Goal: Information Seeking & Learning: Check status

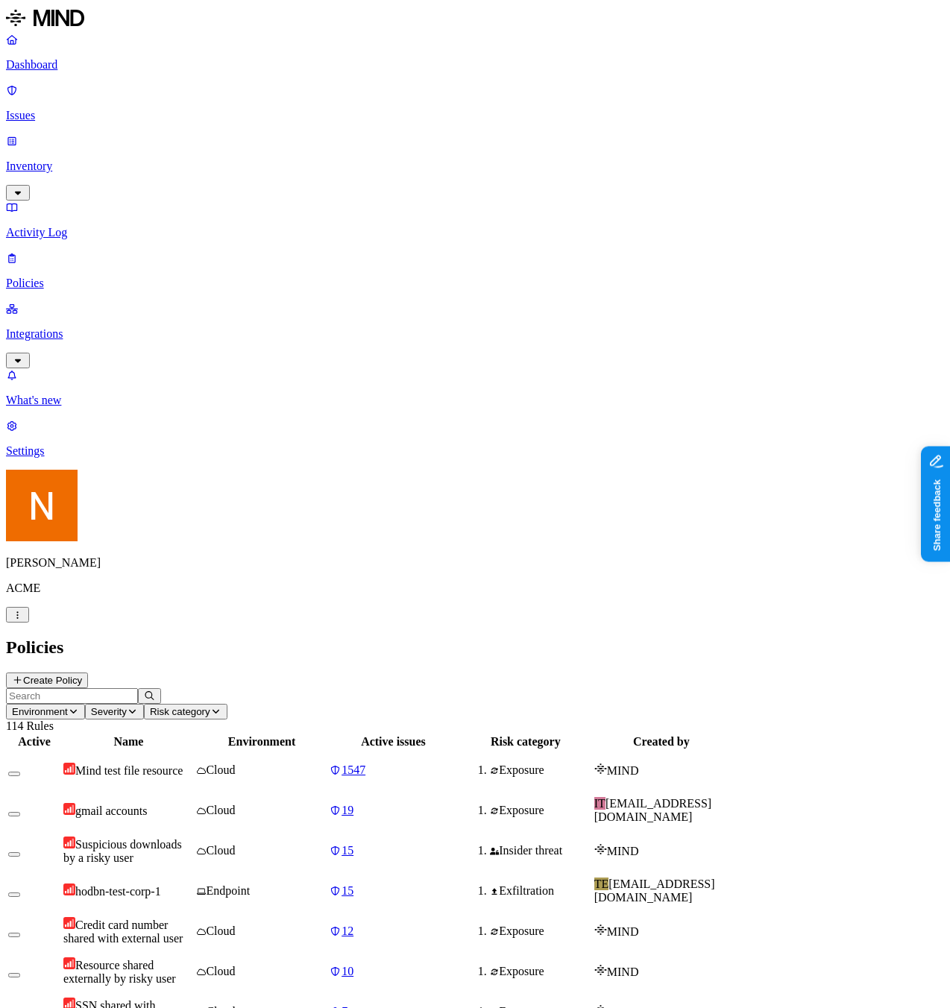
click at [64, 302] on link "Integrations" at bounding box center [475, 334] width 938 height 64
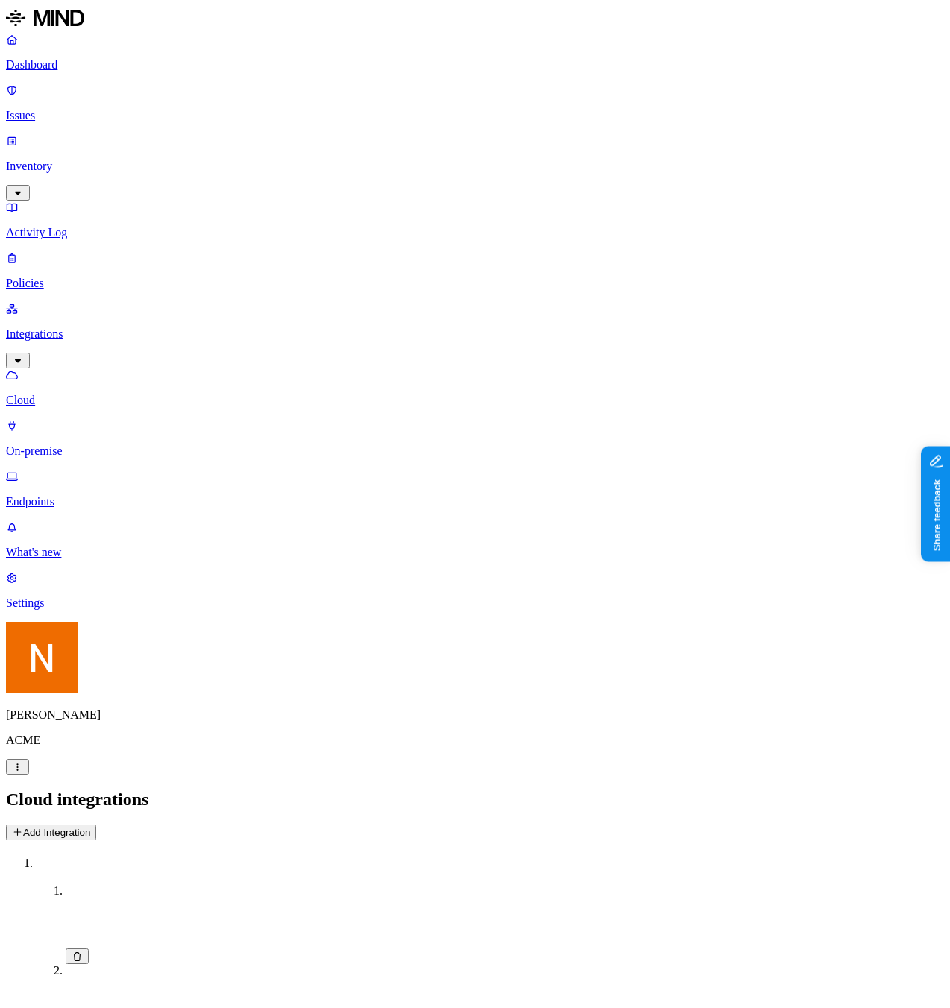
click at [65, 470] on link "Endpoints" at bounding box center [475, 489] width 938 height 39
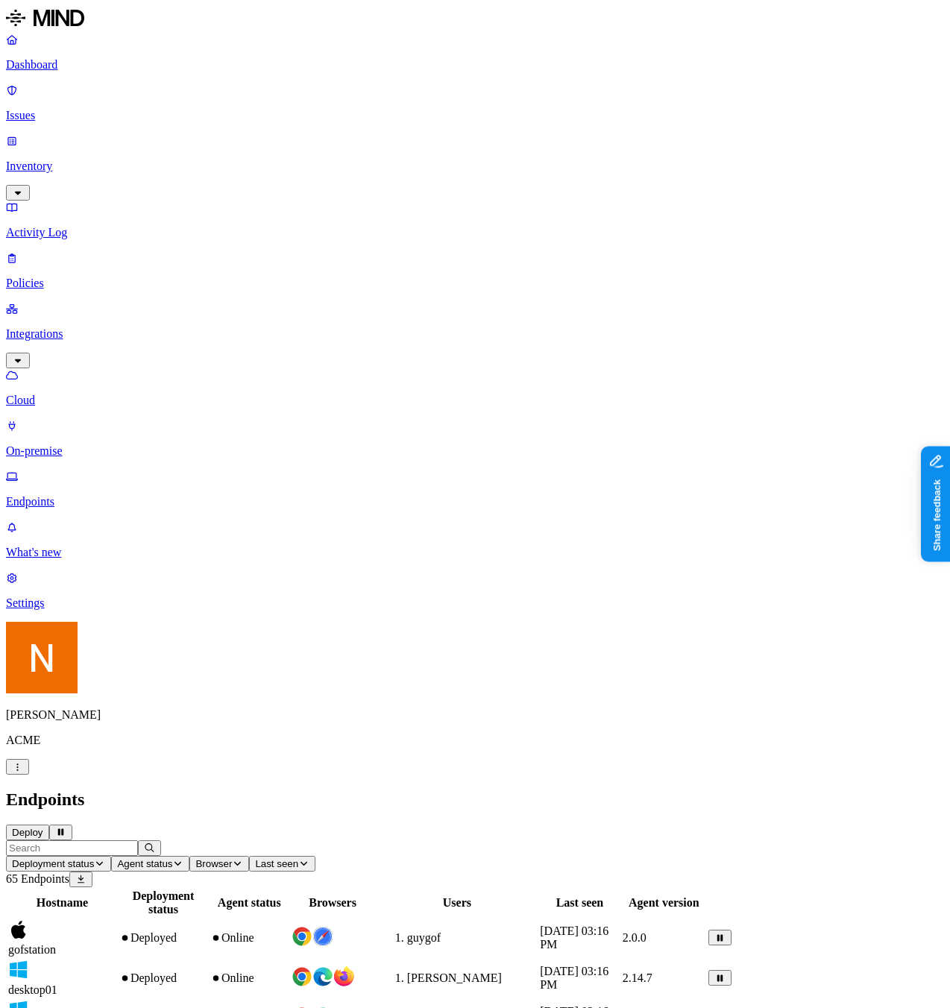
click at [49, 824] on button "Deploy" at bounding box center [27, 832] width 43 height 16
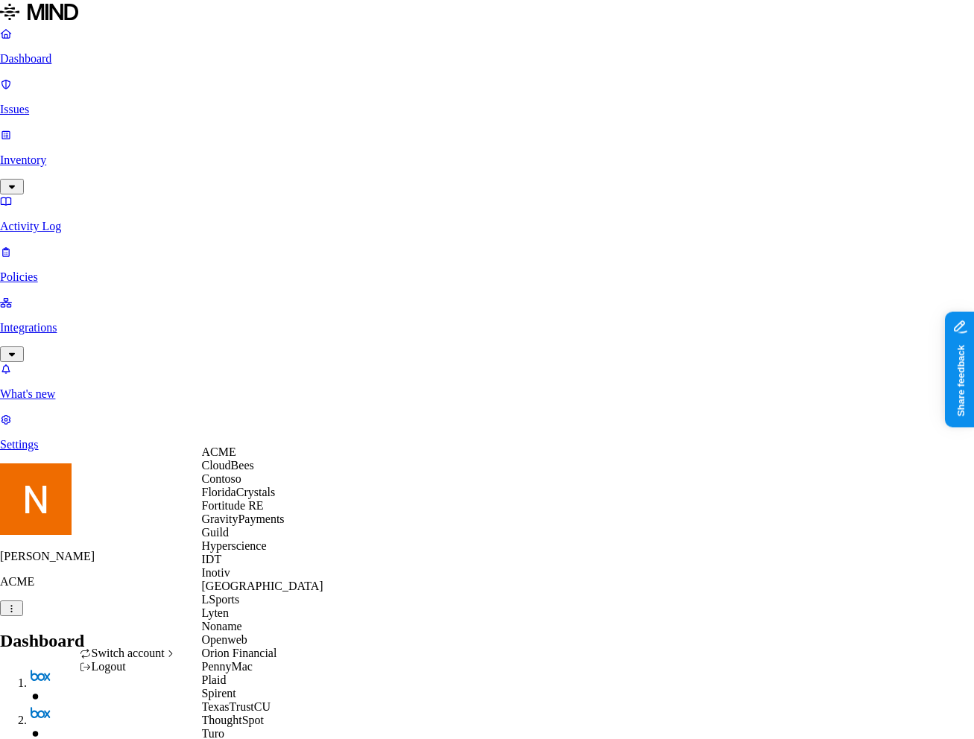
click at [264, 540] on div "Guild" at bounding box center [262, 532] width 121 height 13
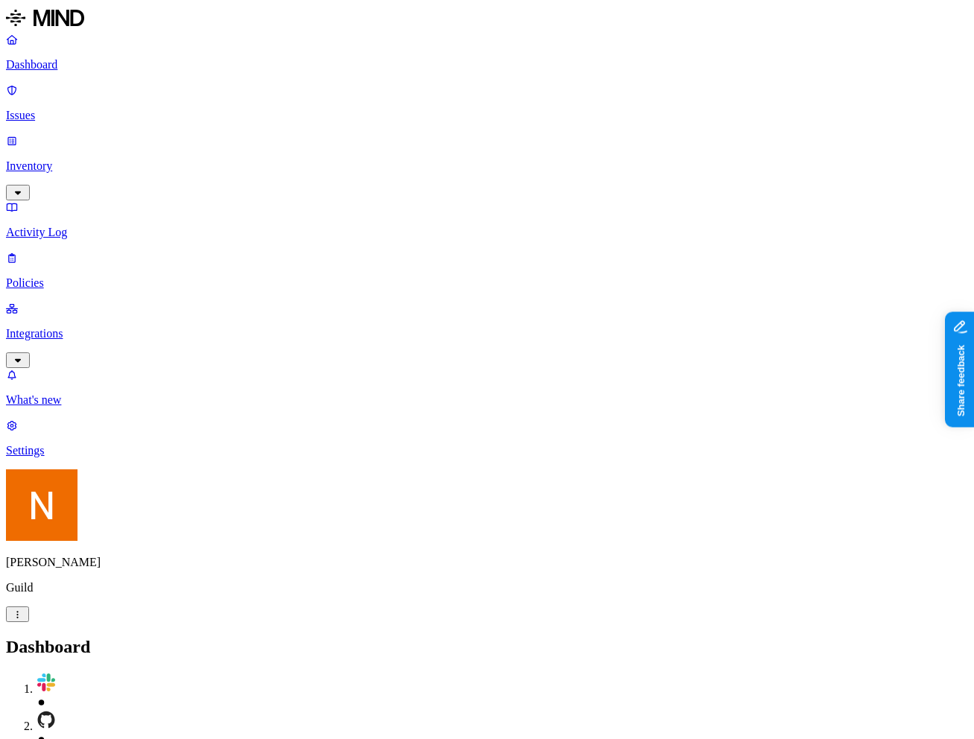
click at [69, 327] on p "Integrations" at bounding box center [487, 333] width 962 height 13
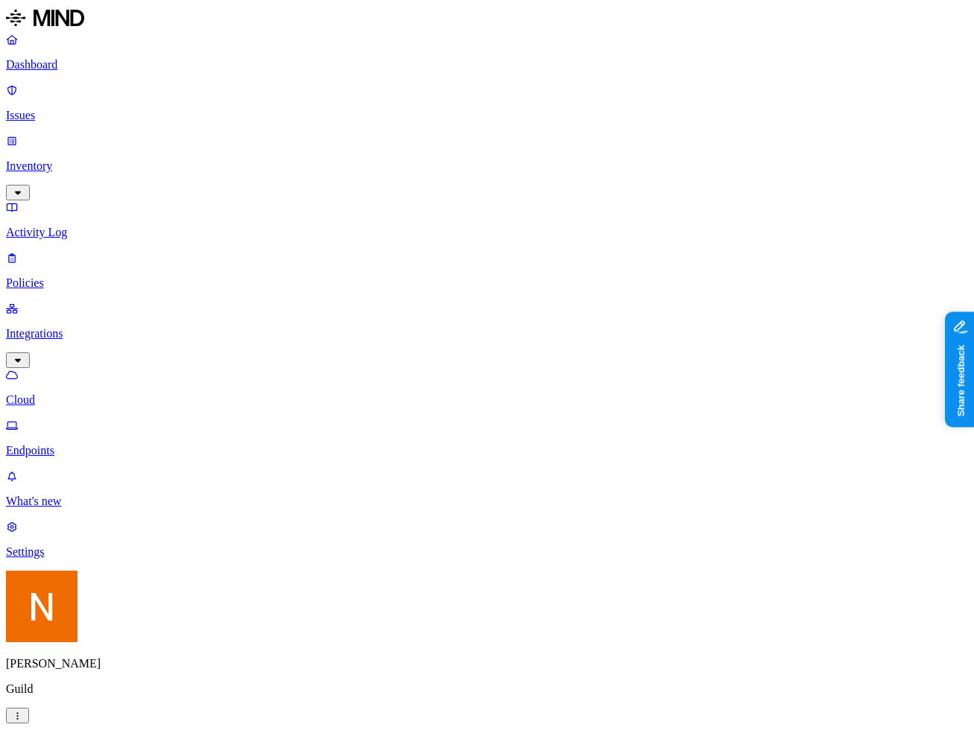
click at [83, 444] on p "Endpoints" at bounding box center [487, 450] width 962 height 13
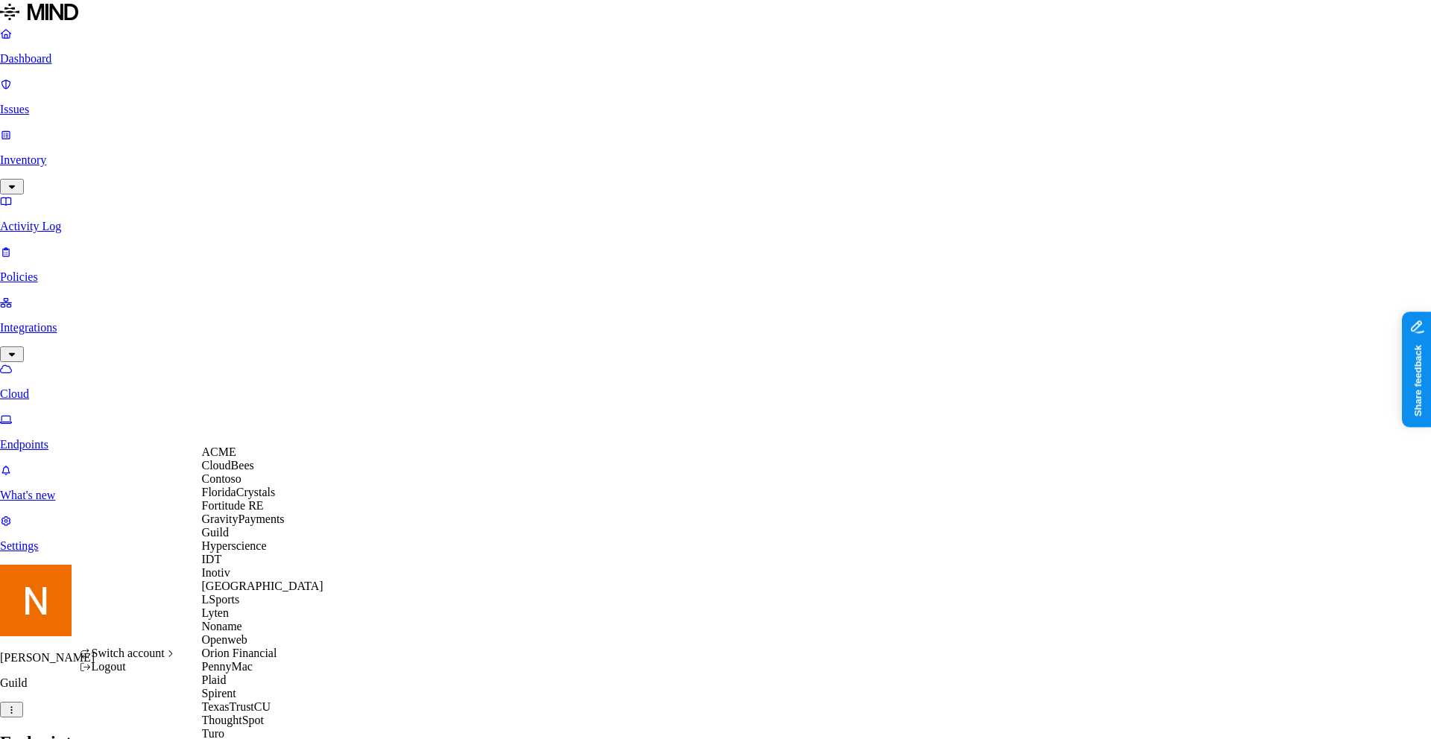
click at [236, 459] on div "ACME" at bounding box center [262, 452] width 121 height 13
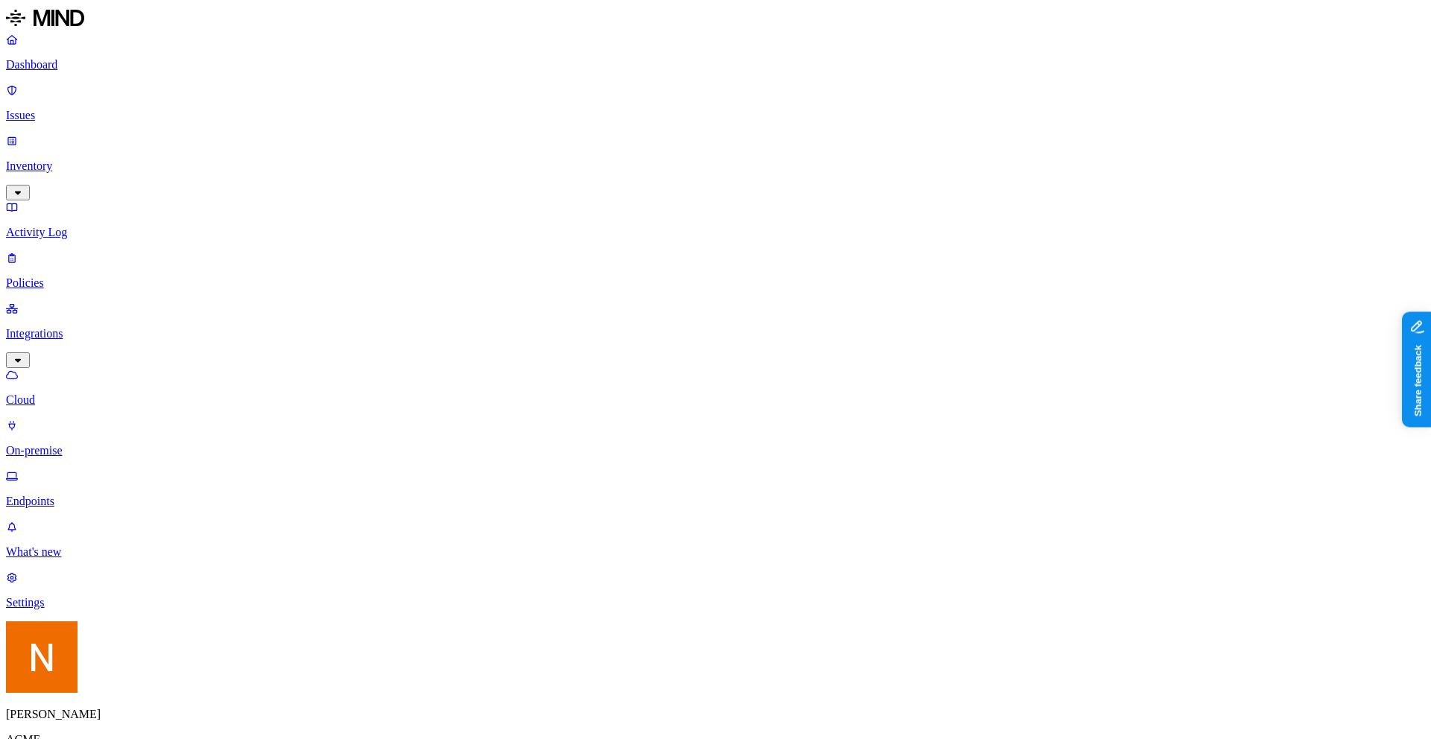
scroll to position [311, 0]
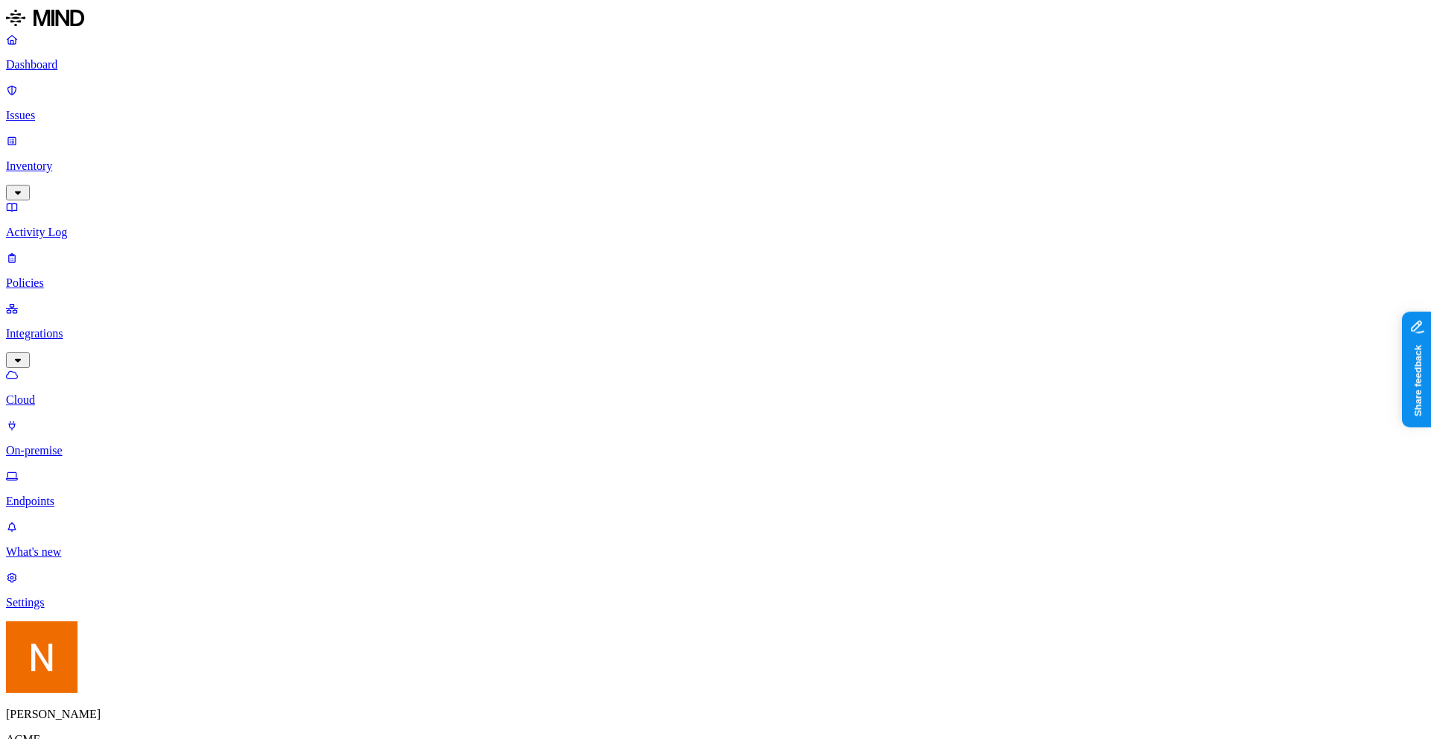
scroll to position [174, 0]
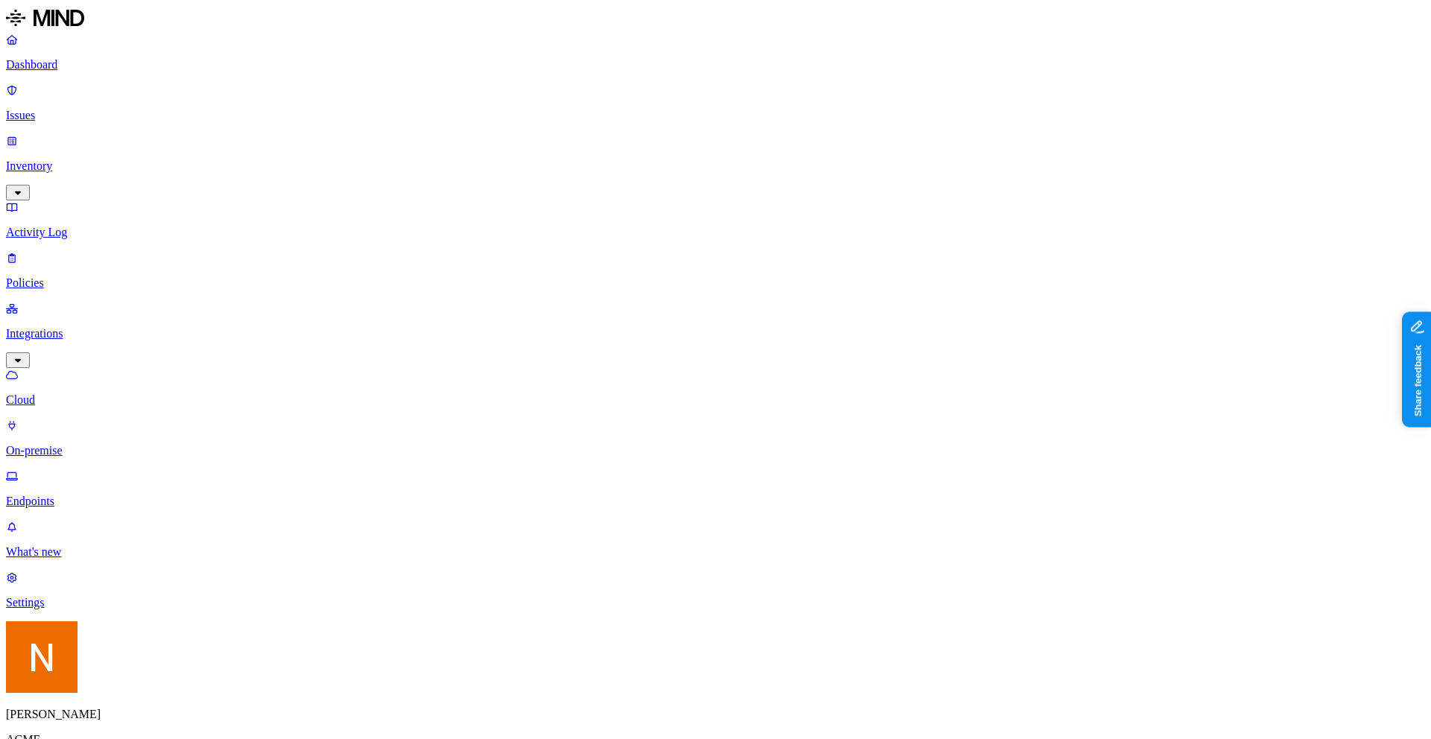
click at [114, 226] on p "Activity Log" at bounding box center [715, 232] width 1419 height 13
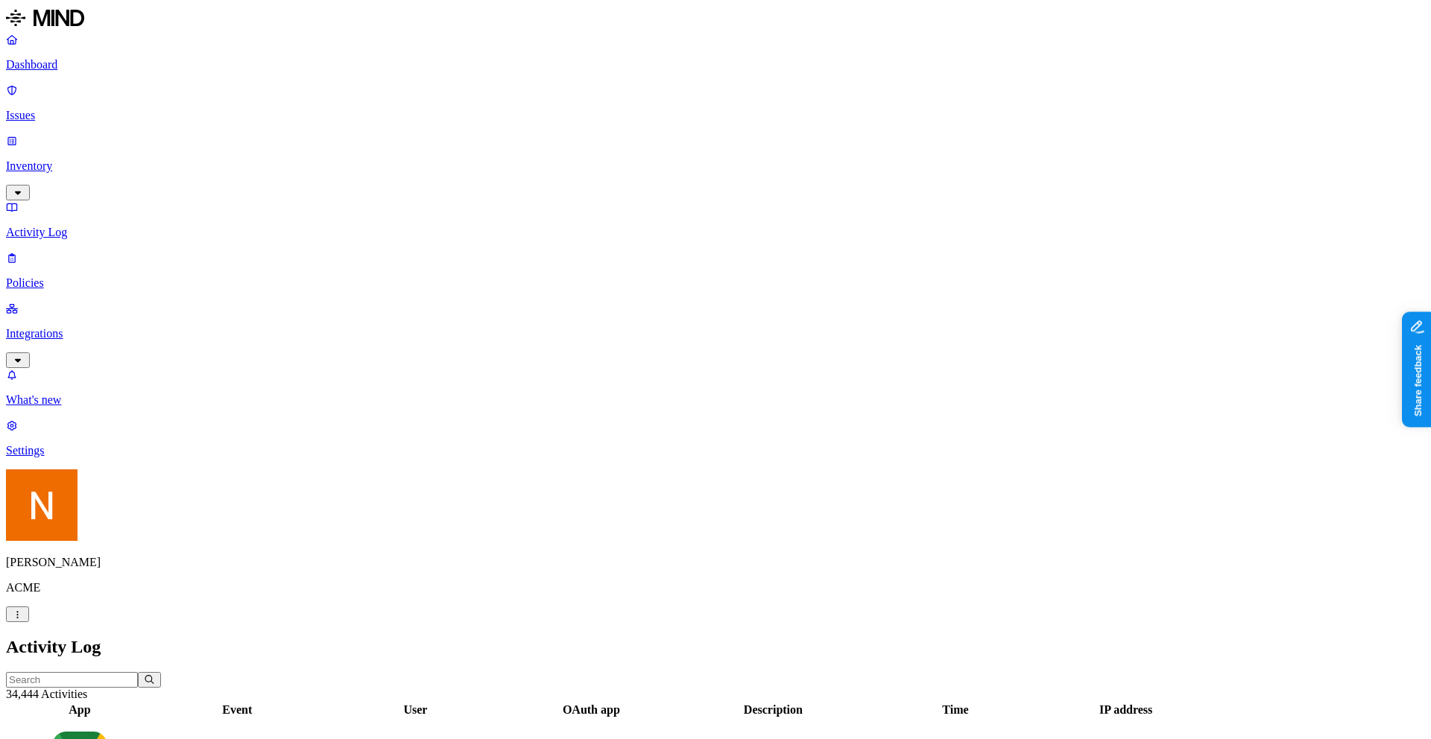
click at [91, 83] on link "Issues" at bounding box center [715, 102] width 1419 height 39
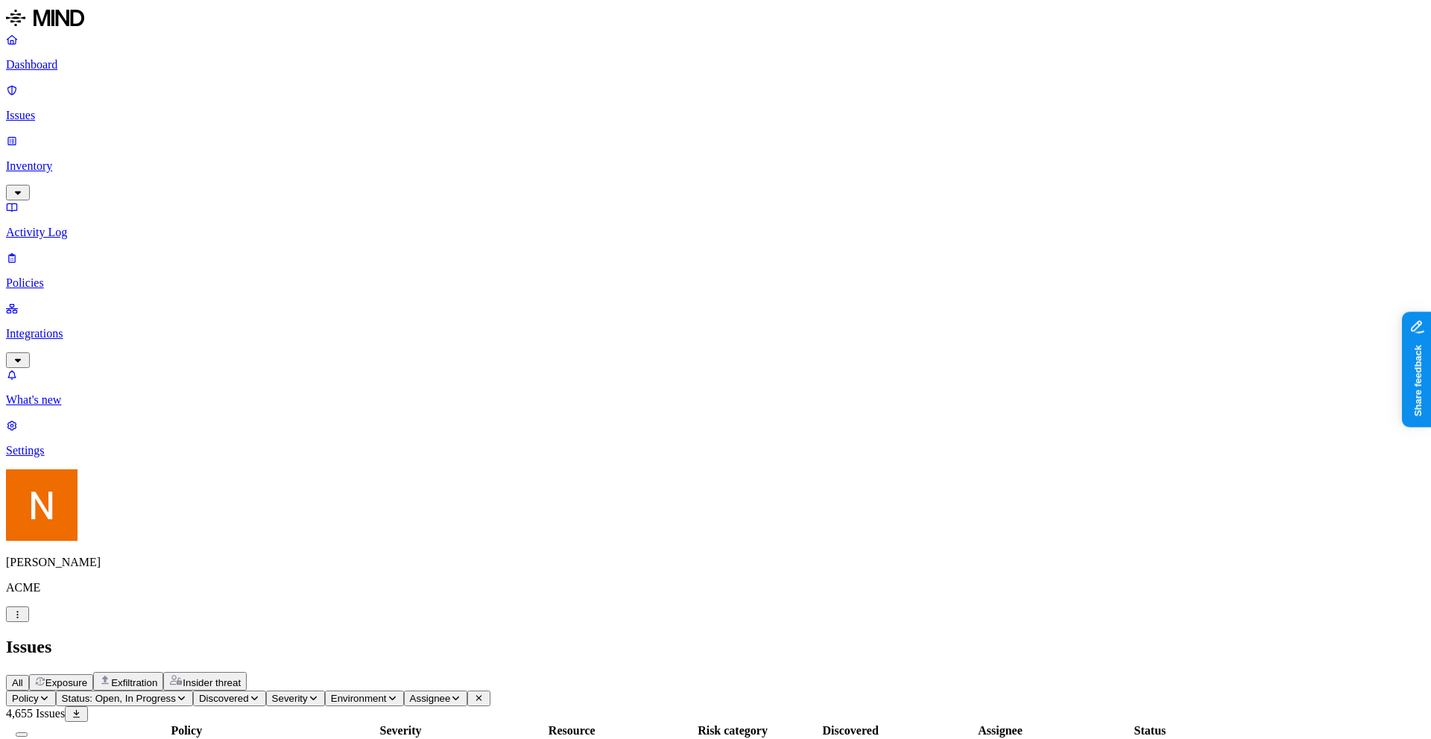
click at [163, 672] on button "Exfiltration" at bounding box center [128, 681] width 70 height 19
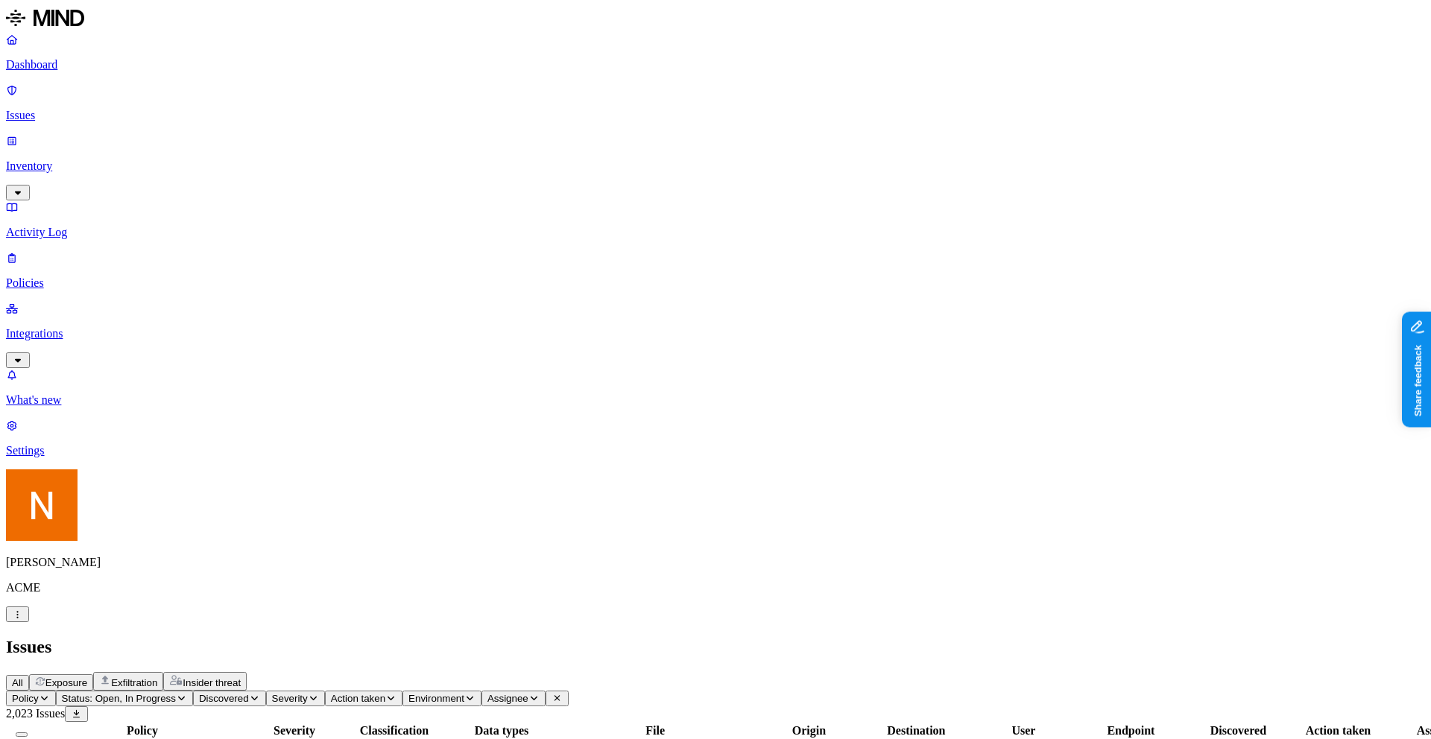
click at [112, 277] on p "Policies" at bounding box center [715, 283] width 1419 height 13
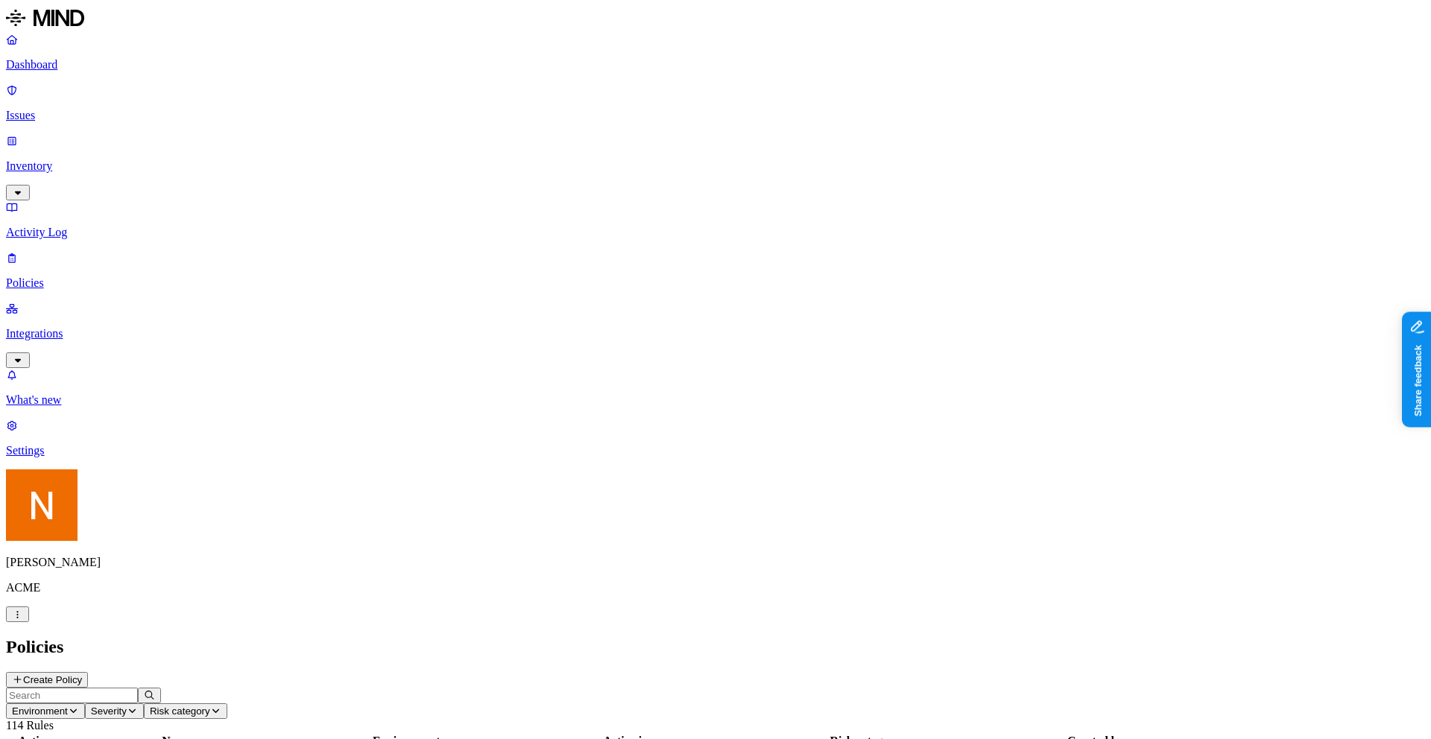
click at [76, 327] on p "Integrations" at bounding box center [715, 333] width 1419 height 13
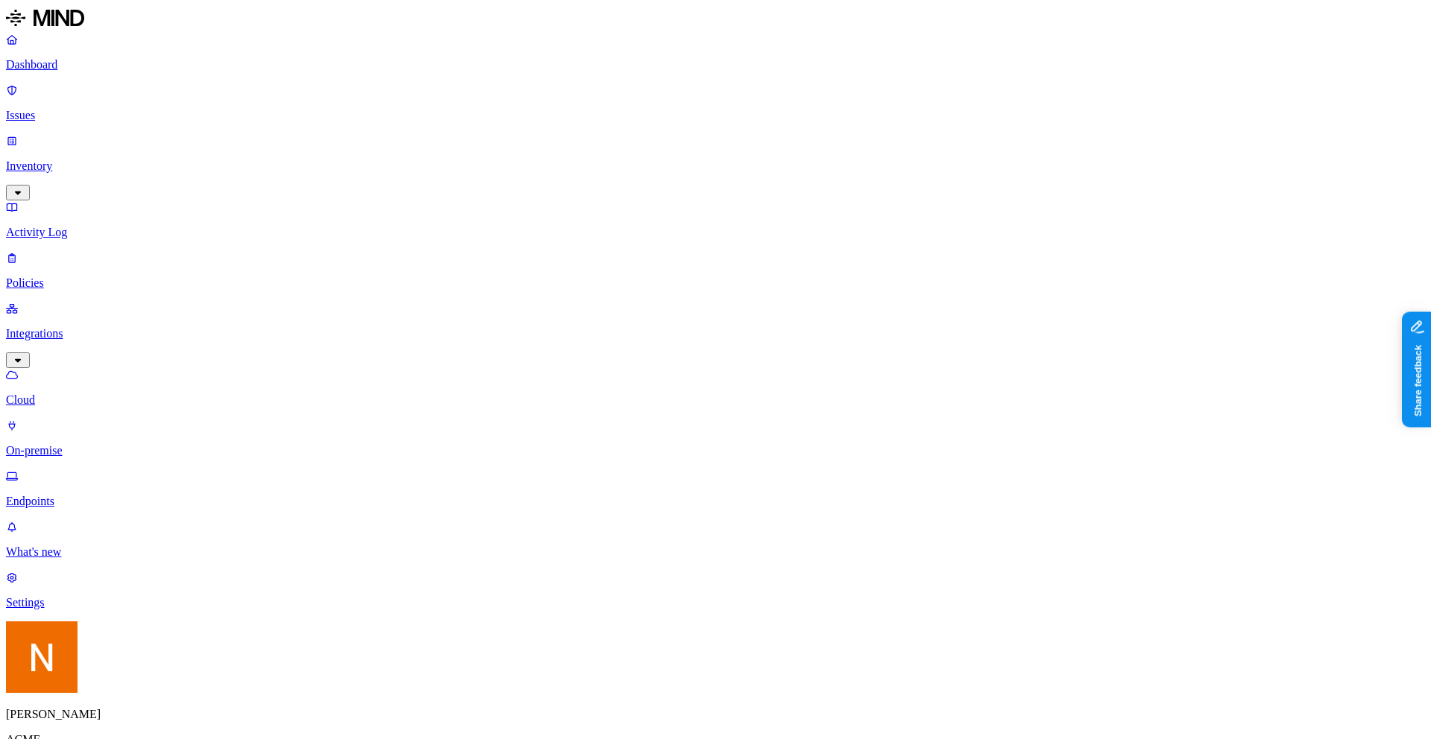
click at [75, 470] on link "Endpoints" at bounding box center [715, 489] width 1419 height 39
click at [98, 109] on p "Issues" at bounding box center [715, 115] width 1419 height 13
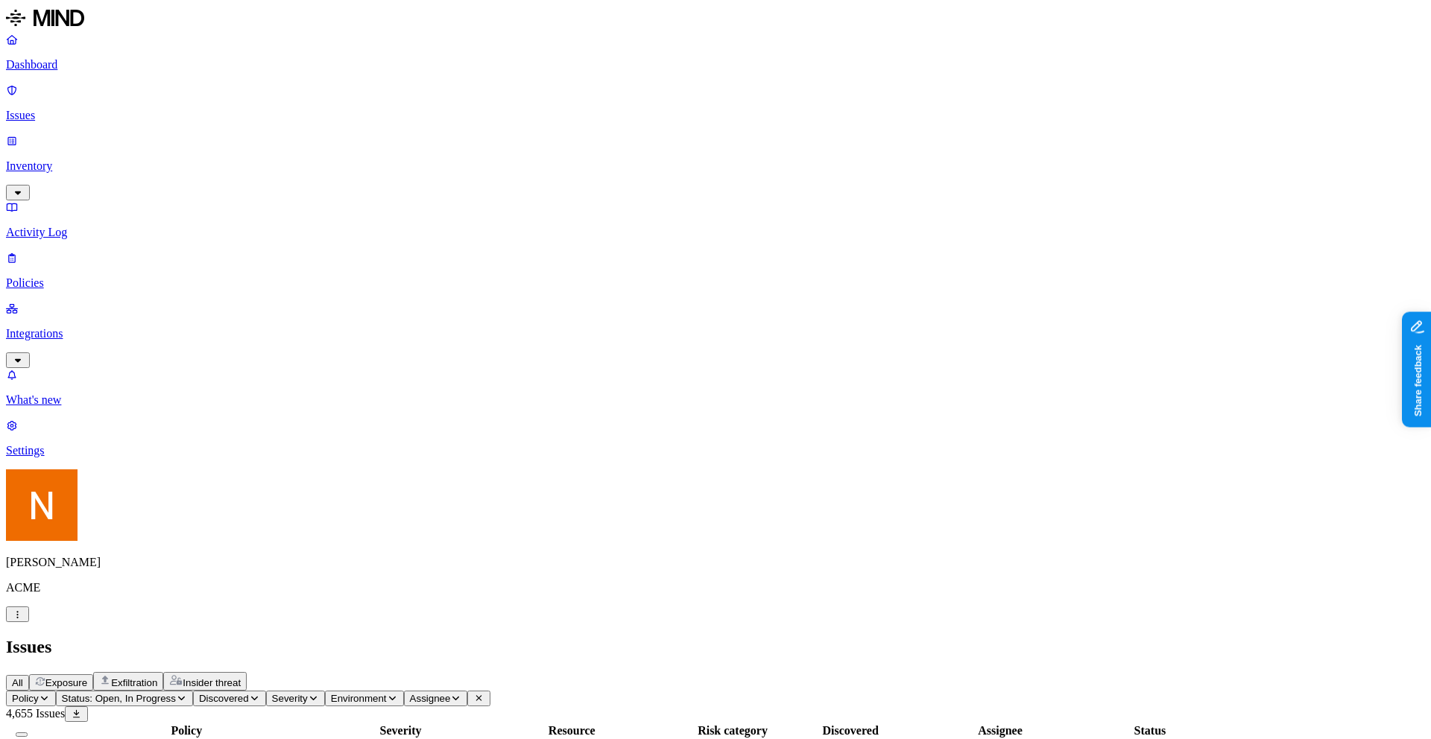
click at [28, 733] on button "Select all" at bounding box center [22, 735] width 12 height 4
click at [28, 725] on button "Select all" at bounding box center [22, 733] width 12 height 16
click at [28, 733] on button "Select all" at bounding box center [22, 735] width 12 height 4
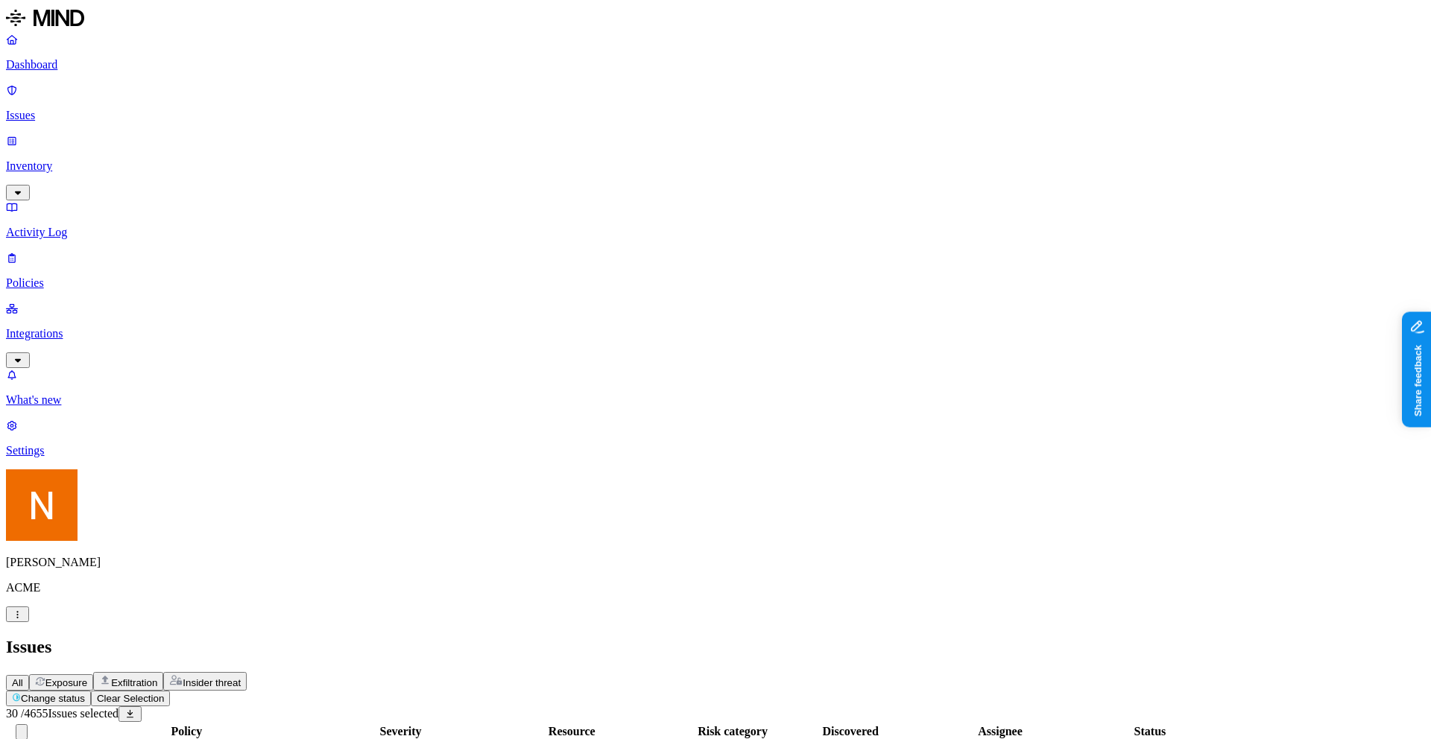
click at [28, 725] on button "Select all" at bounding box center [22, 733] width 12 height 16
click at [66, 251] on link "Policies" at bounding box center [715, 270] width 1419 height 39
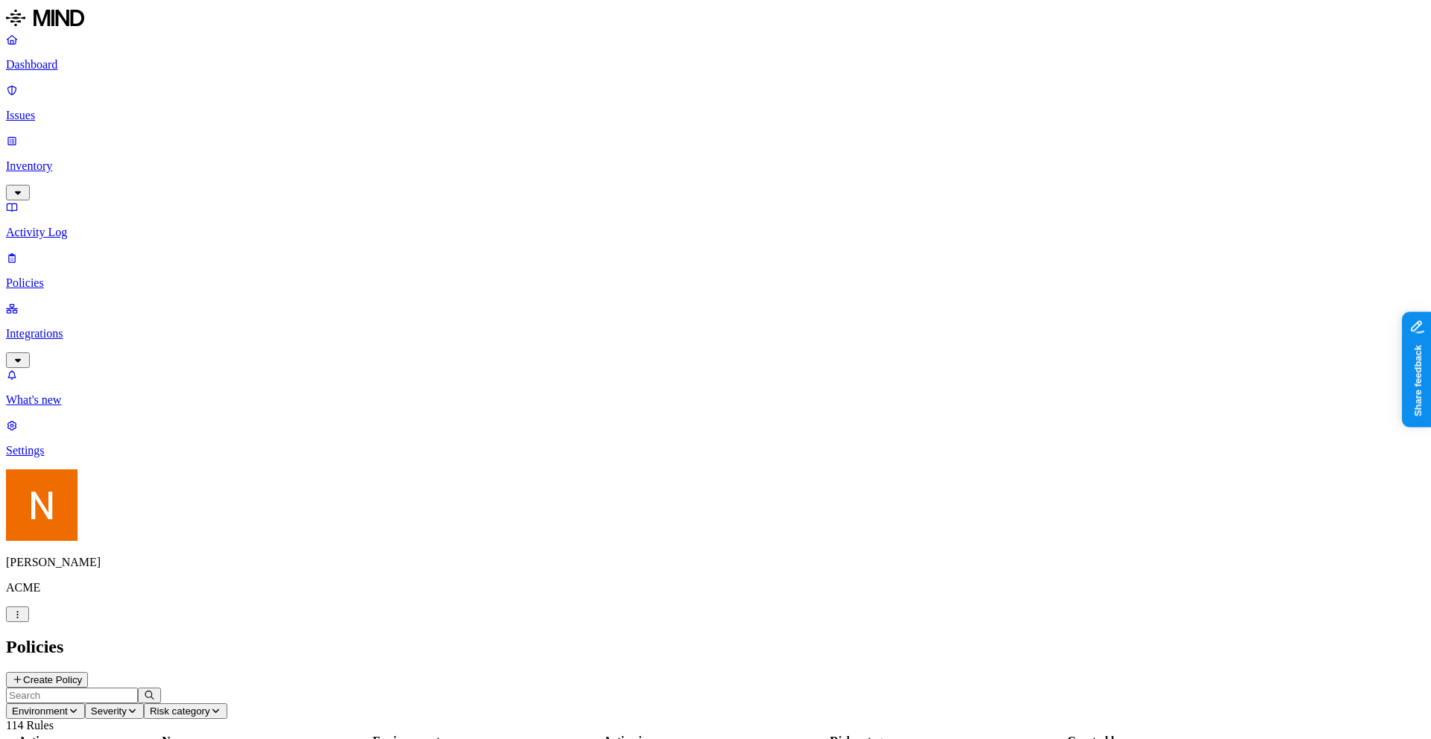
click at [78, 109] on p "Issues" at bounding box center [715, 115] width 1419 height 13
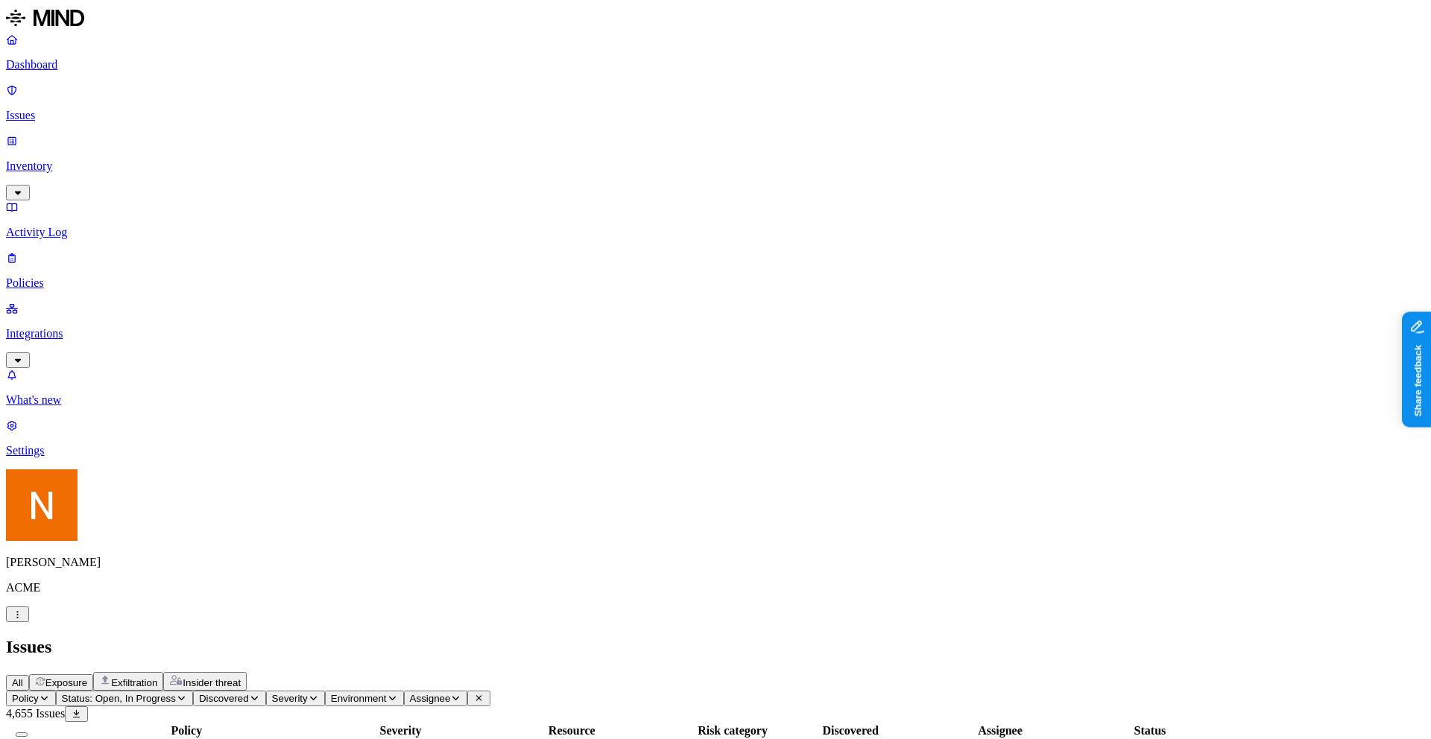
click at [28, 733] on button "Select all" at bounding box center [22, 735] width 12 height 4
click at [28, 725] on button "Select all" at bounding box center [22, 733] width 12 height 16
click at [325, 691] on button "Severity" at bounding box center [295, 699] width 59 height 16
click at [496, 225] on span "Medium" at bounding box center [496, 231] width 40 height 13
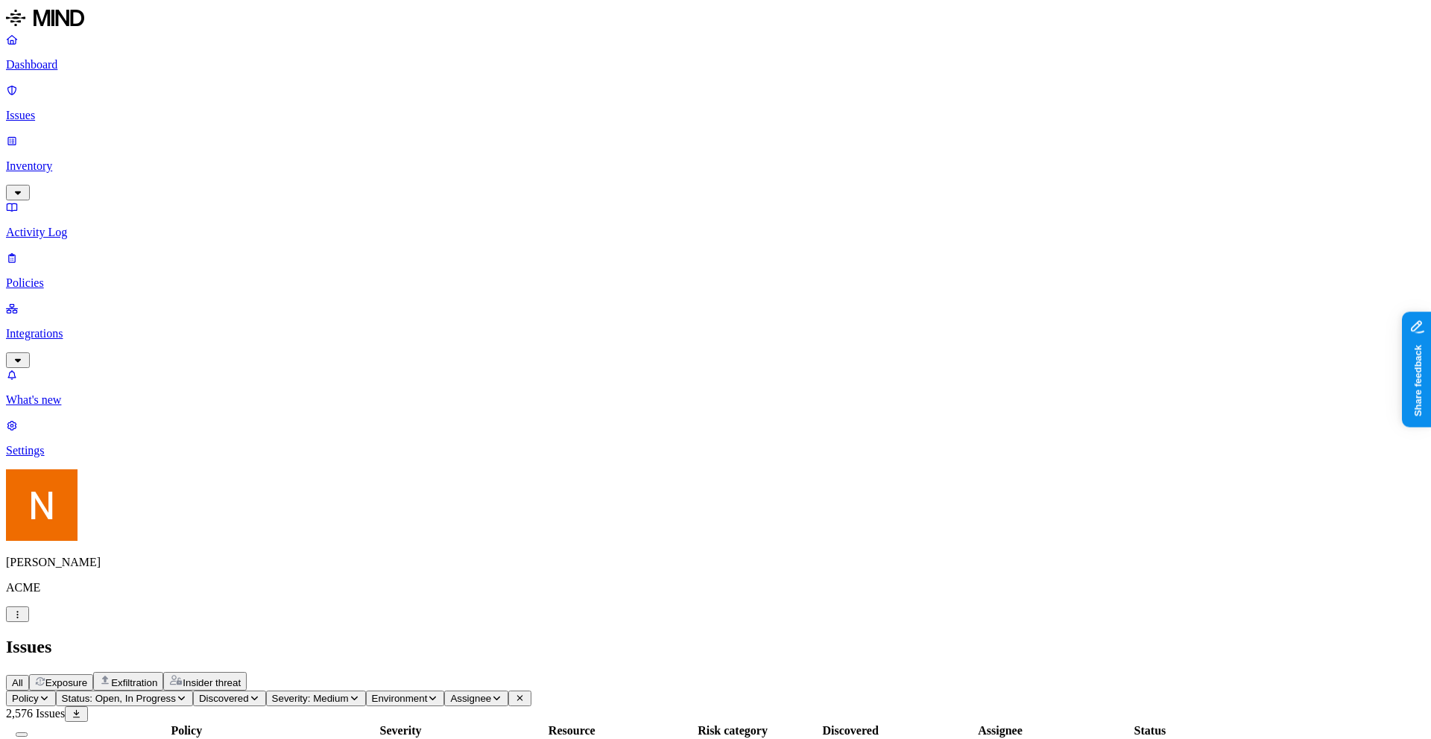
click at [28, 733] on button "Select all" at bounding box center [22, 735] width 12 height 4
click at [109, 327] on p "Integrations" at bounding box center [715, 333] width 1419 height 13
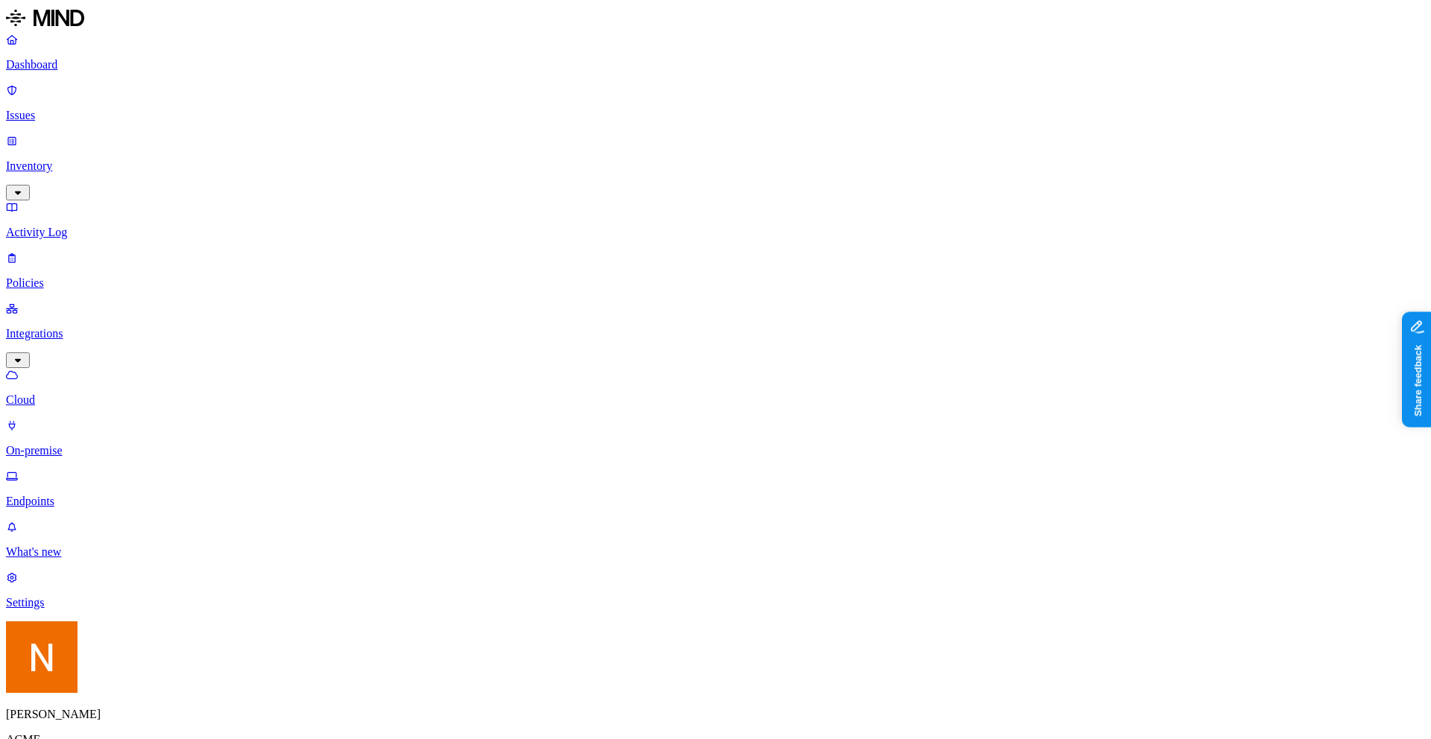
click at [109, 285] on nav "Dashboard Issues Inventory Activity Log Policies Integrations Cloud On-premise …" at bounding box center [715, 321] width 1419 height 577
click at [91, 495] on p "Endpoints" at bounding box center [715, 501] width 1419 height 13
click at [581, 119] on div "Last 7 days" at bounding box center [581, 135] width 0 height 40
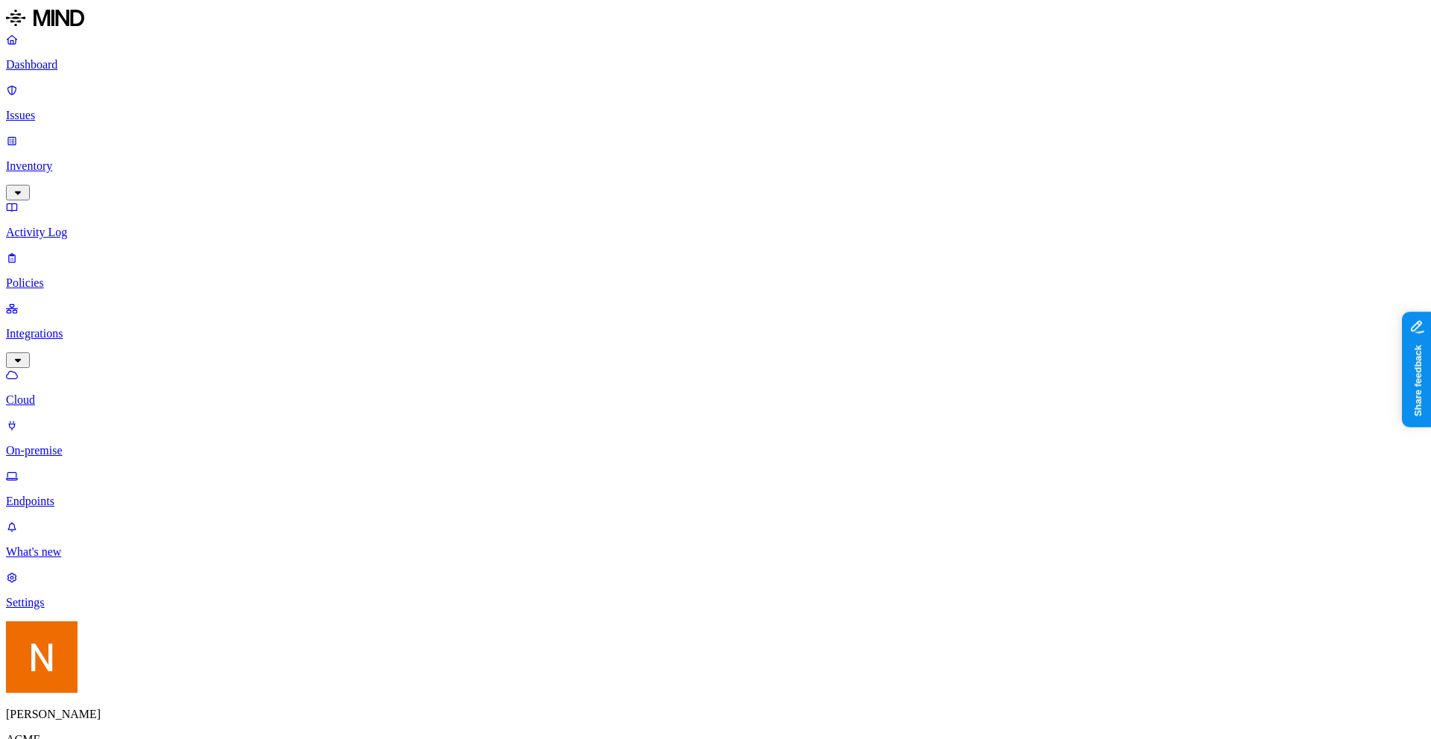
click at [581, 81] on div "All" at bounding box center [581, 81] width 0 height 13
click at [581, 195] on div "More than 30 days" at bounding box center [581, 222] width 0 height 54
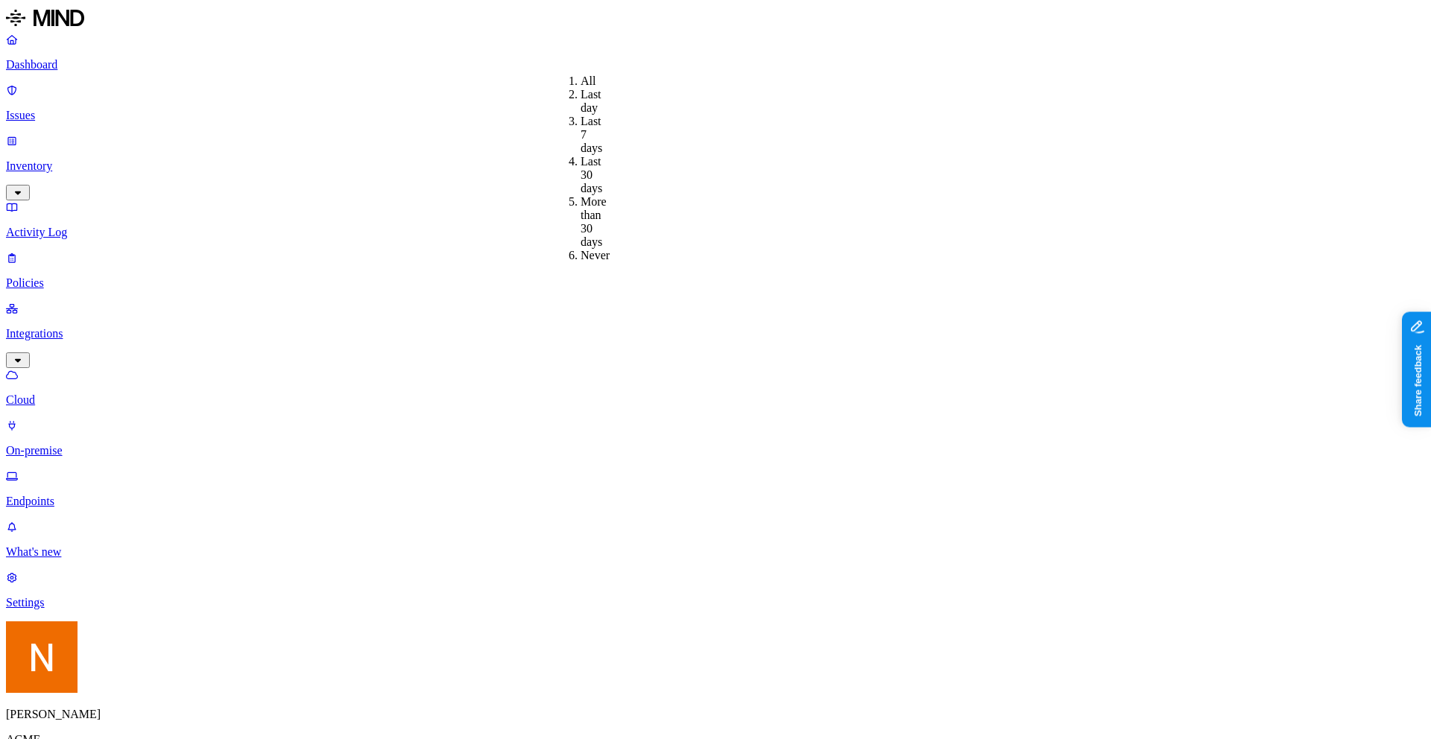
click at [581, 249] on div "Never" at bounding box center [581, 255] width 0 height 13
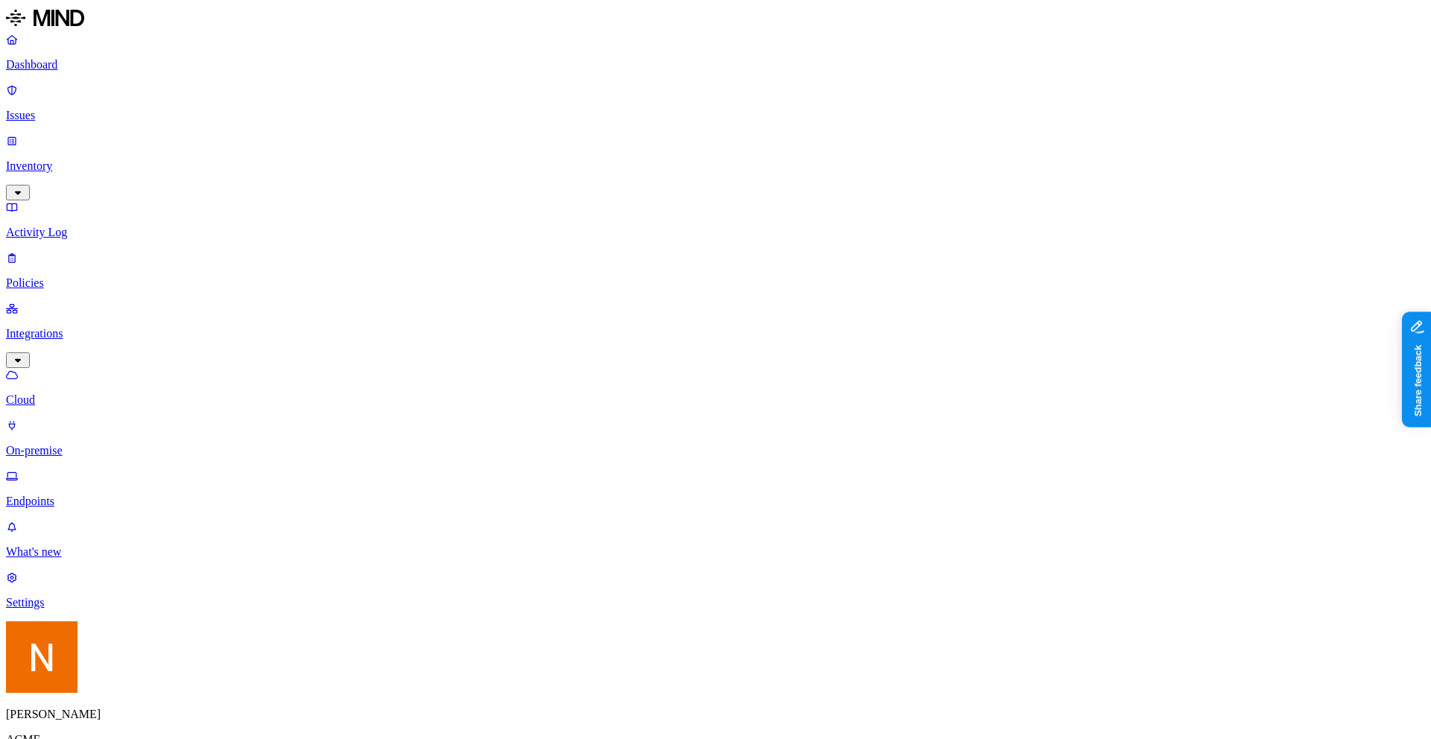
click at [581, 162] on div "Last 30 days" at bounding box center [581, 175] width 0 height 40
click at [581, 195] on div "More than 30 days" at bounding box center [581, 222] width 0 height 54
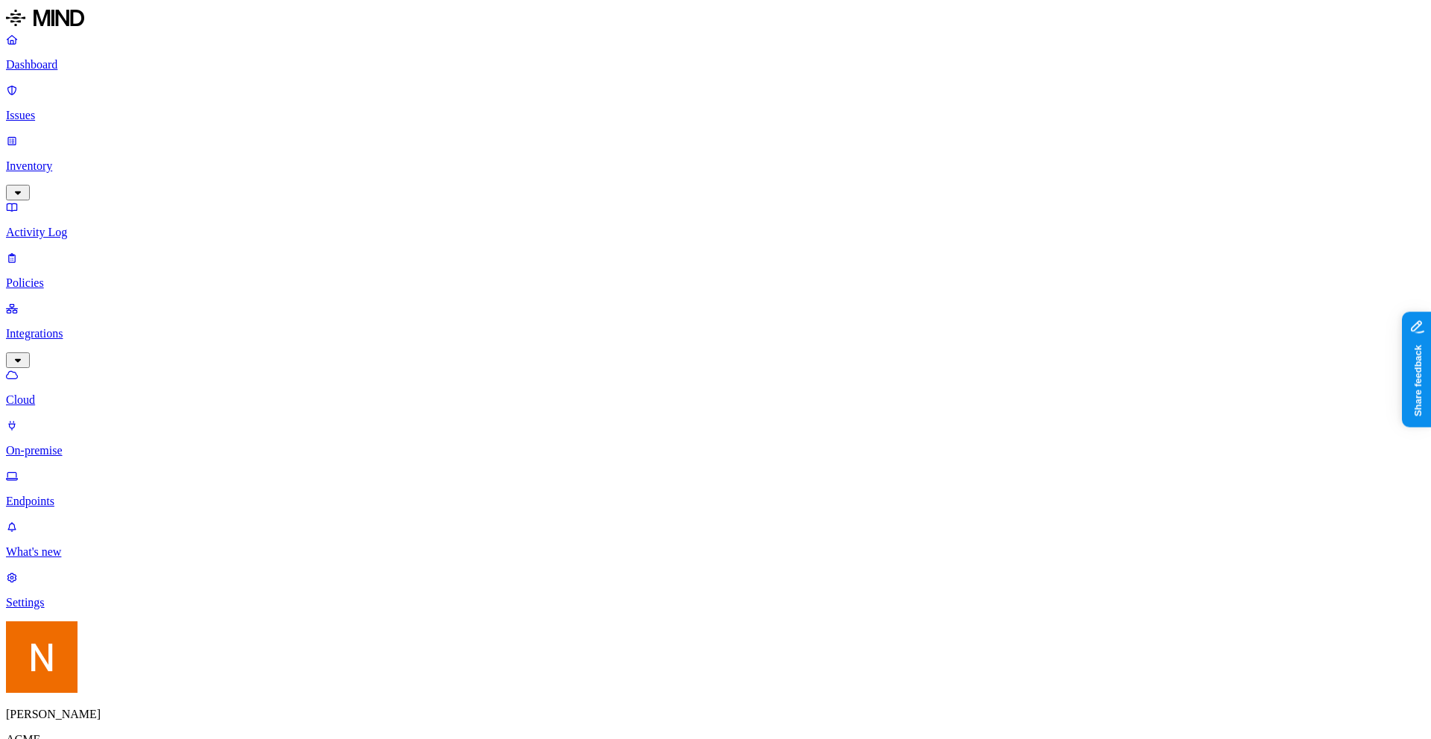
click at [581, 83] on div "All" at bounding box center [581, 81] width 0 height 13
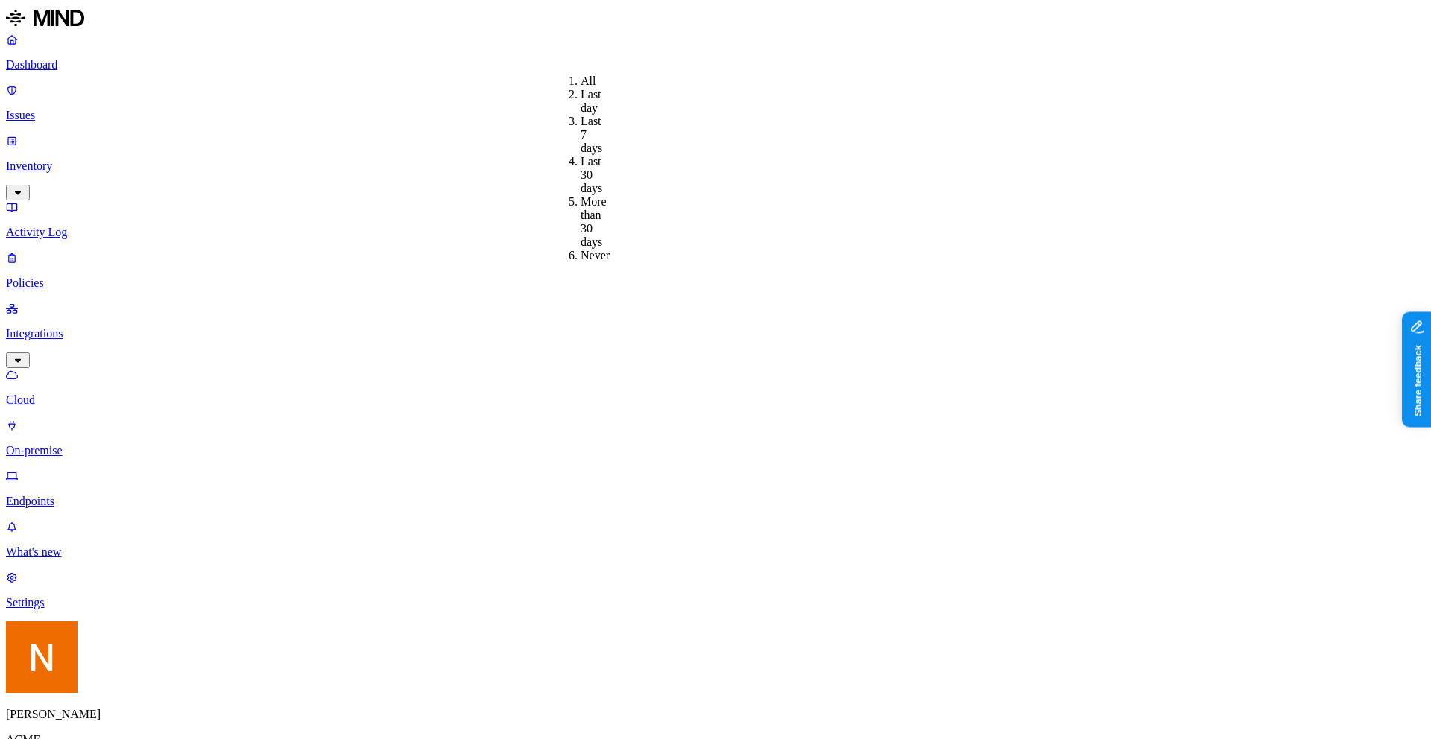
click at [581, 195] on div "More than 30 days" at bounding box center [581, 222] width 0 height 54
click at [436, 123] on button "button" at bounding box center [442, 125] width 12 height 4
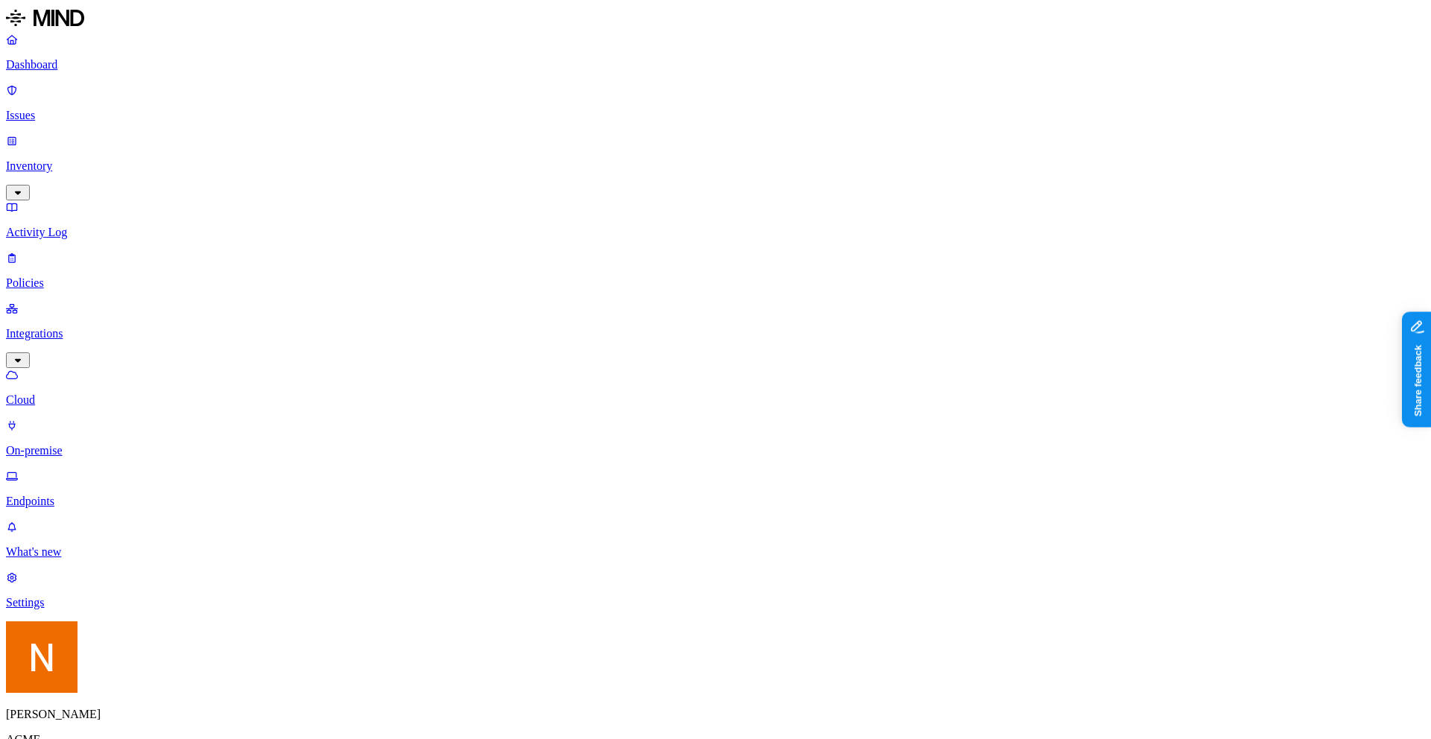
click at [611, 75] on div "All" at bounding box center [611, 81] width 0 height 13
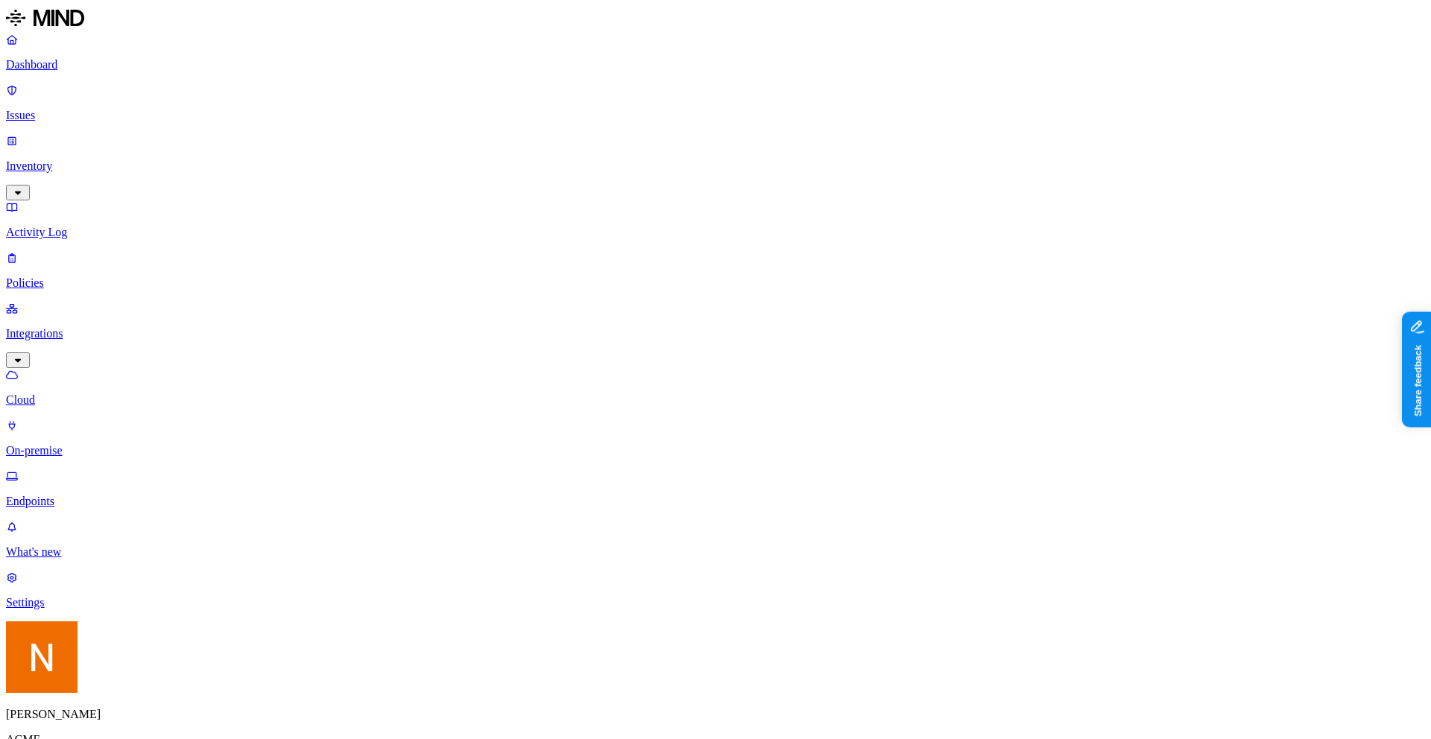
click at [330, 168] on div "Deployment failed" at bounding box center [330, 188] width 0 height 40
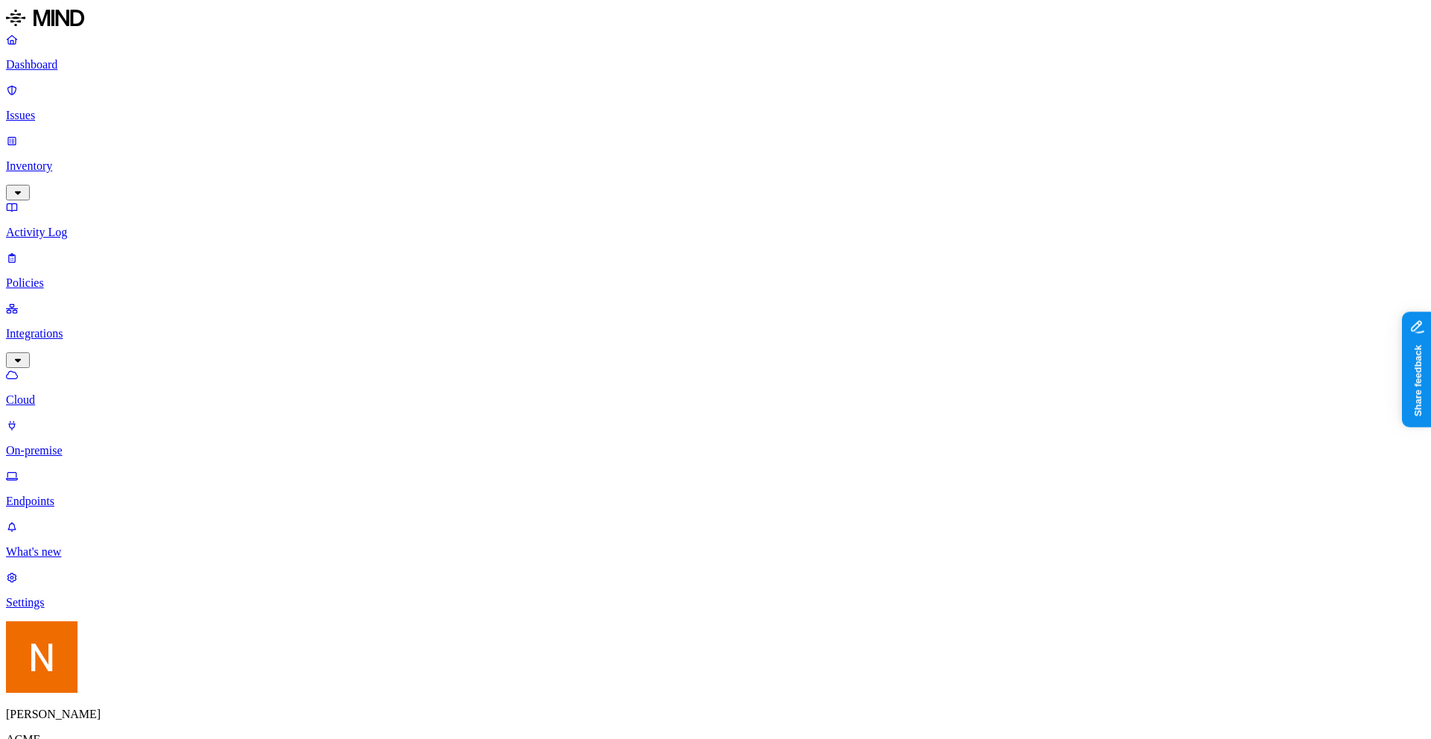
click at [330, 171] on div "Deployment failed" at bounding box center [330, 191] width 0 height 40
click at [330, 168] on div "Deployment failed" at bounding box center [330, 188] width 0 height 40
click at [330, 224] on div "Uninstalled" at bounding box center [330, 237] width 0 height 27
click at [330, 171] on div "Deployment failed" at bounding box center [330, 191] width 0 height 40
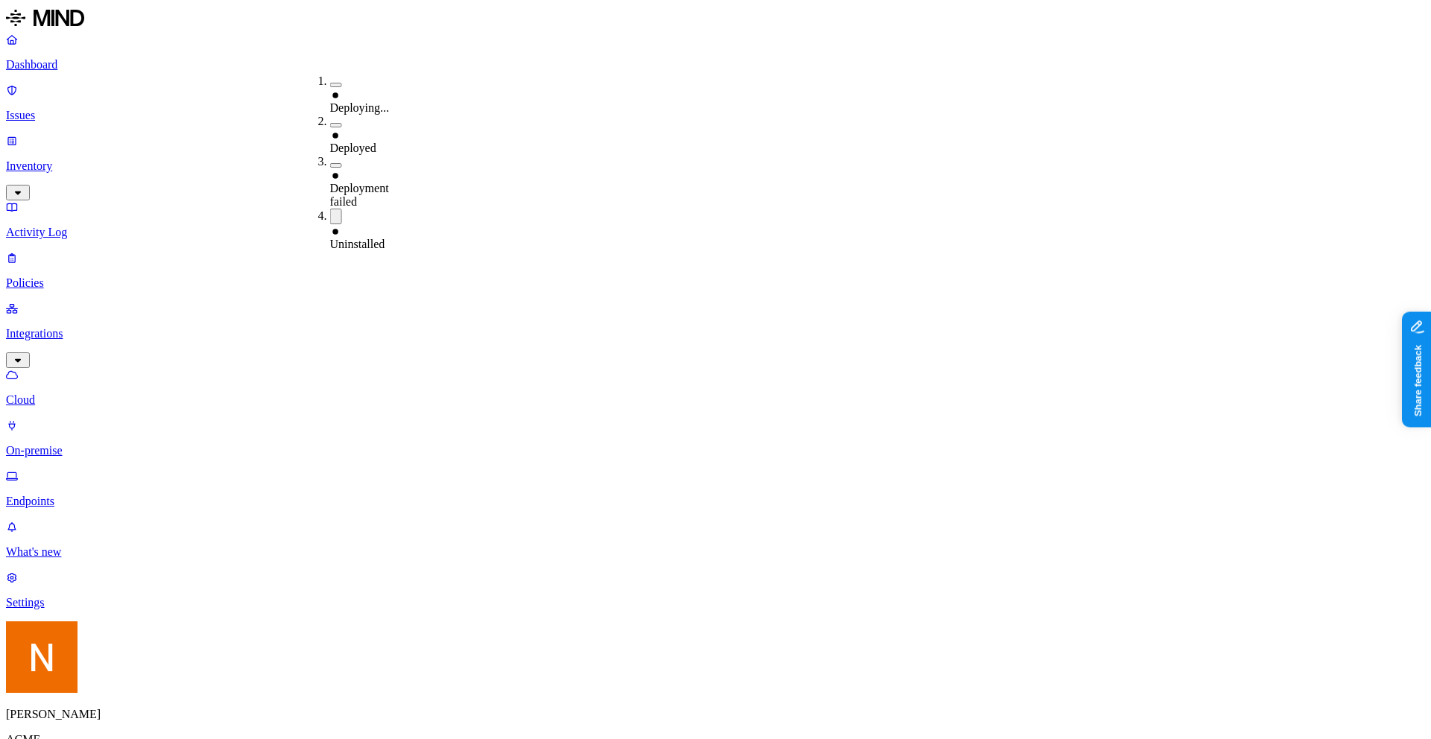
click at [330, 155] on div "Deployment failed" at bounding box center [330, 182] width 0 height 54
click at [330, 171] on div "Deployment failed" at bounding box center [330, 191] width 0 height 40
click at [330, 224] on div "Uninstalled" at bounding box center [330, 237] width 0 height 27
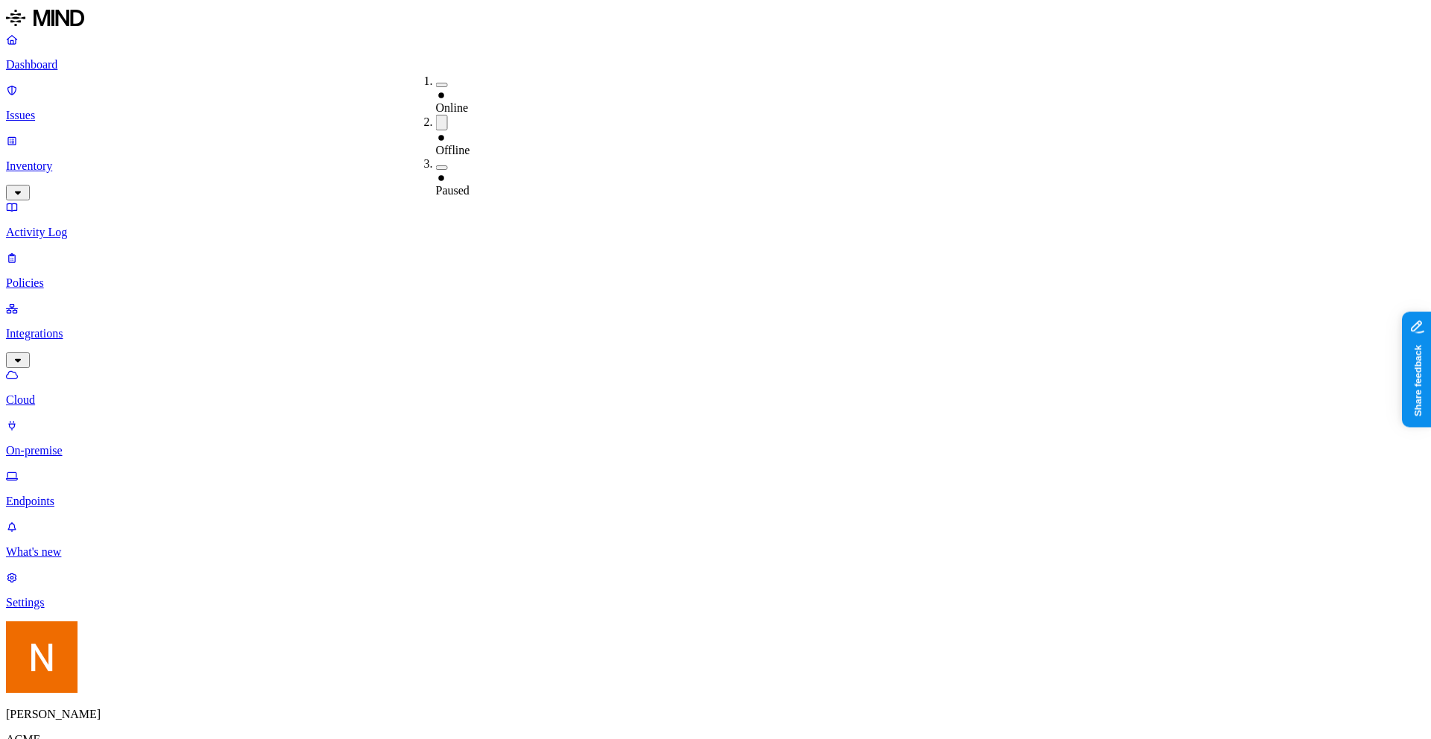
click at [436, 130] on div "Offline" at bounding box center [436, 143] width 0 height 27
click at [436, 128] on div "Offline" at bounding box center [436, 141] width 0 height 27
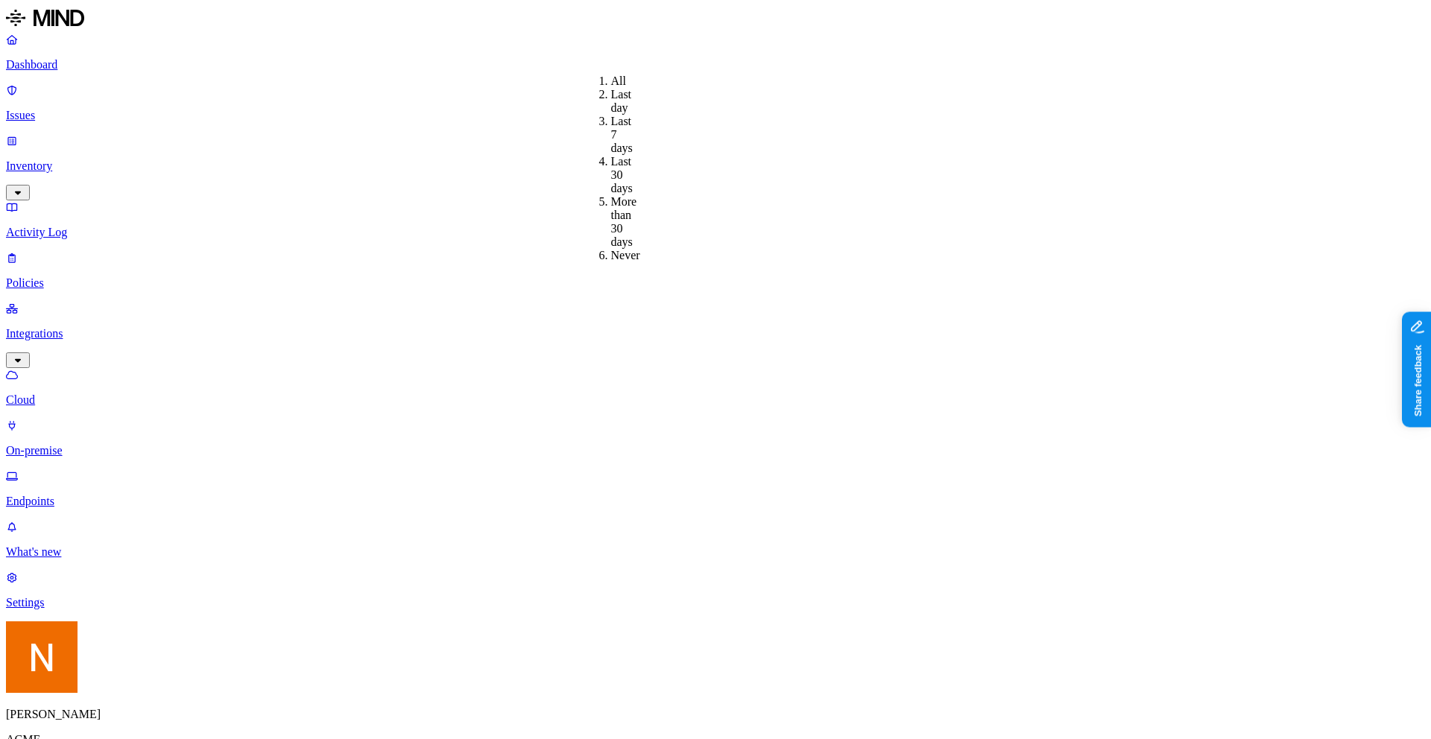
click at [611, 195] on div "More than 30 days" at bounding box center [611, 222] width 0 height 54
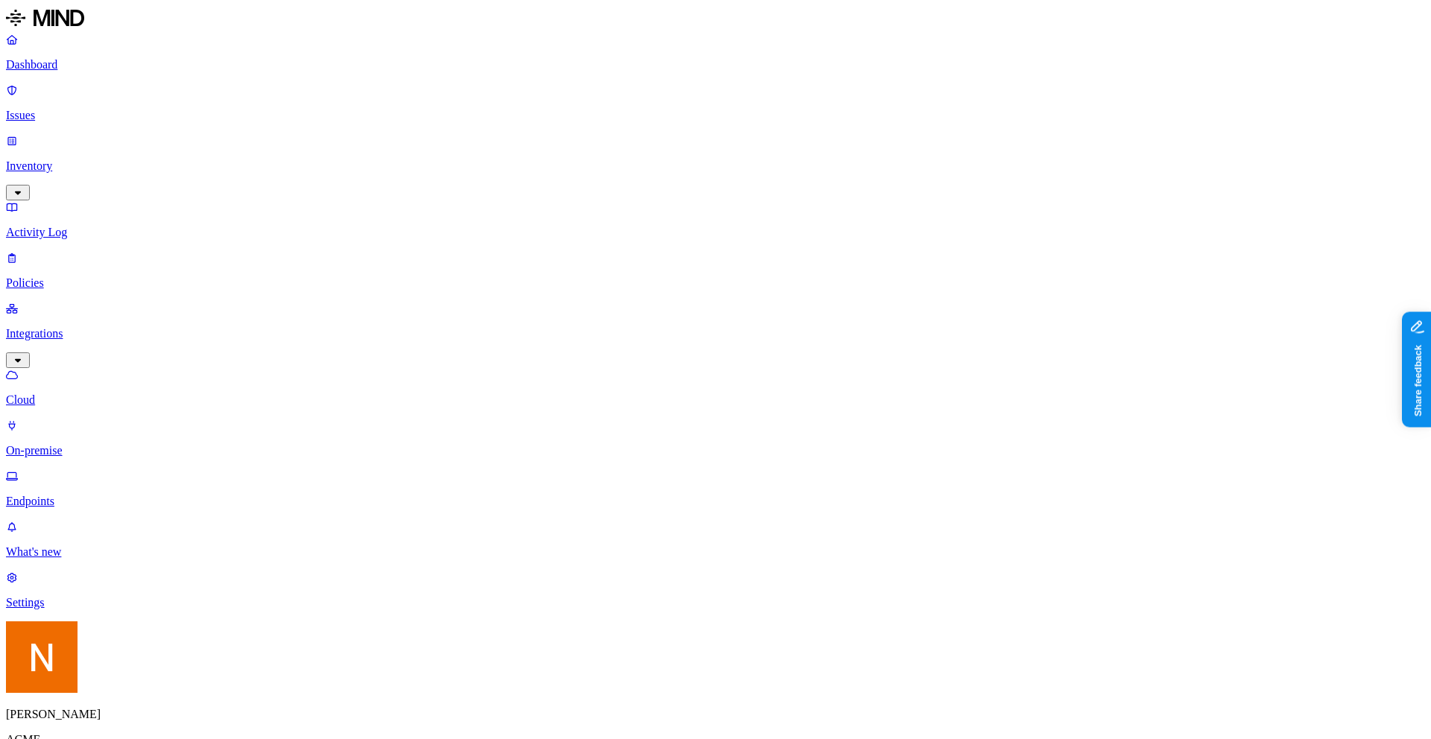
click at [611, 85] on div "All" at bounding box center [611, 81] width 0 height 13
click at [436, 115] on div "Offline" at bounding box center [436, 136] width 0 height 42
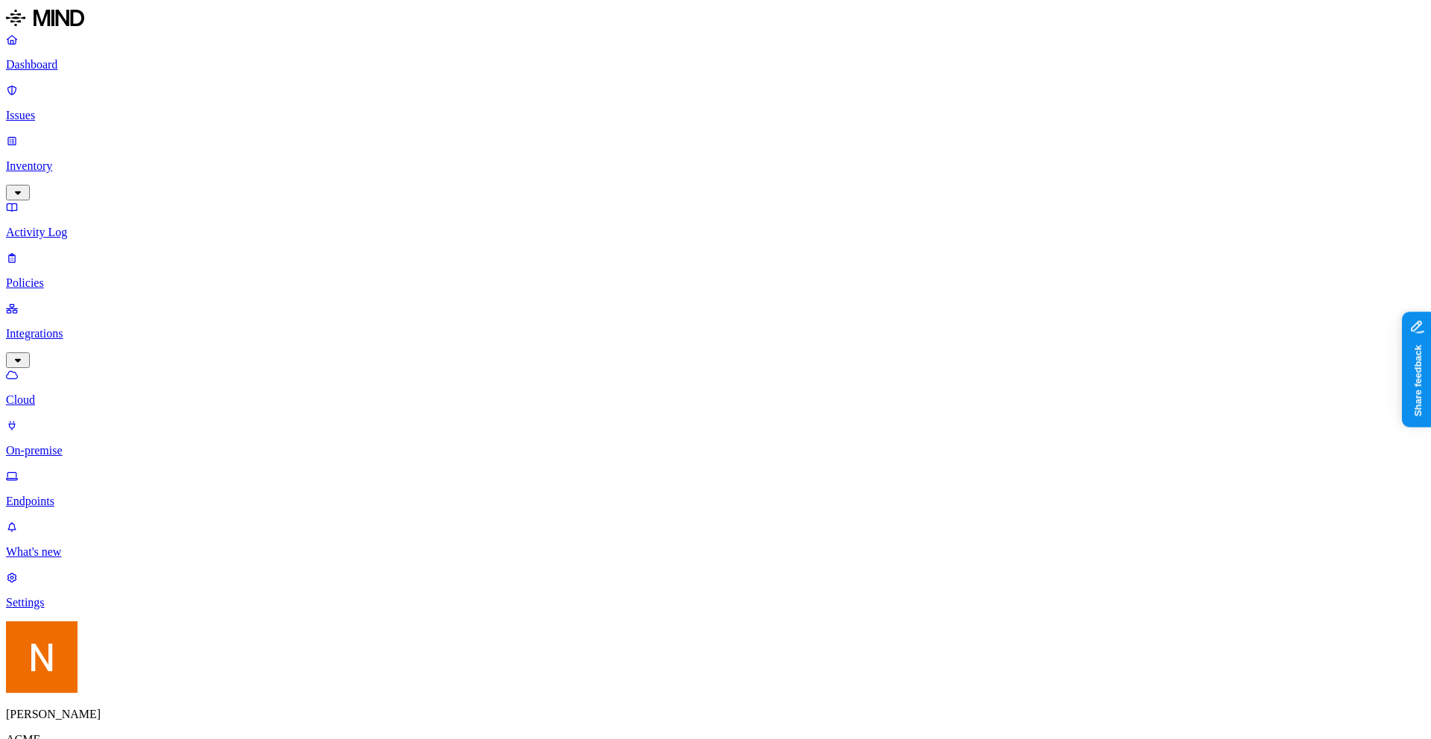
click at [581, 138] on div "Last 7 days" at bounding box center [581, 135] width 0 height 40
click at [581, 88] on div "All" at bounding box center [581, 81] width 0 height 13
drag, startPoint x: 707, startPoint y: 85, endPoint x: 623, endPoint y: 87, distance: 83.5
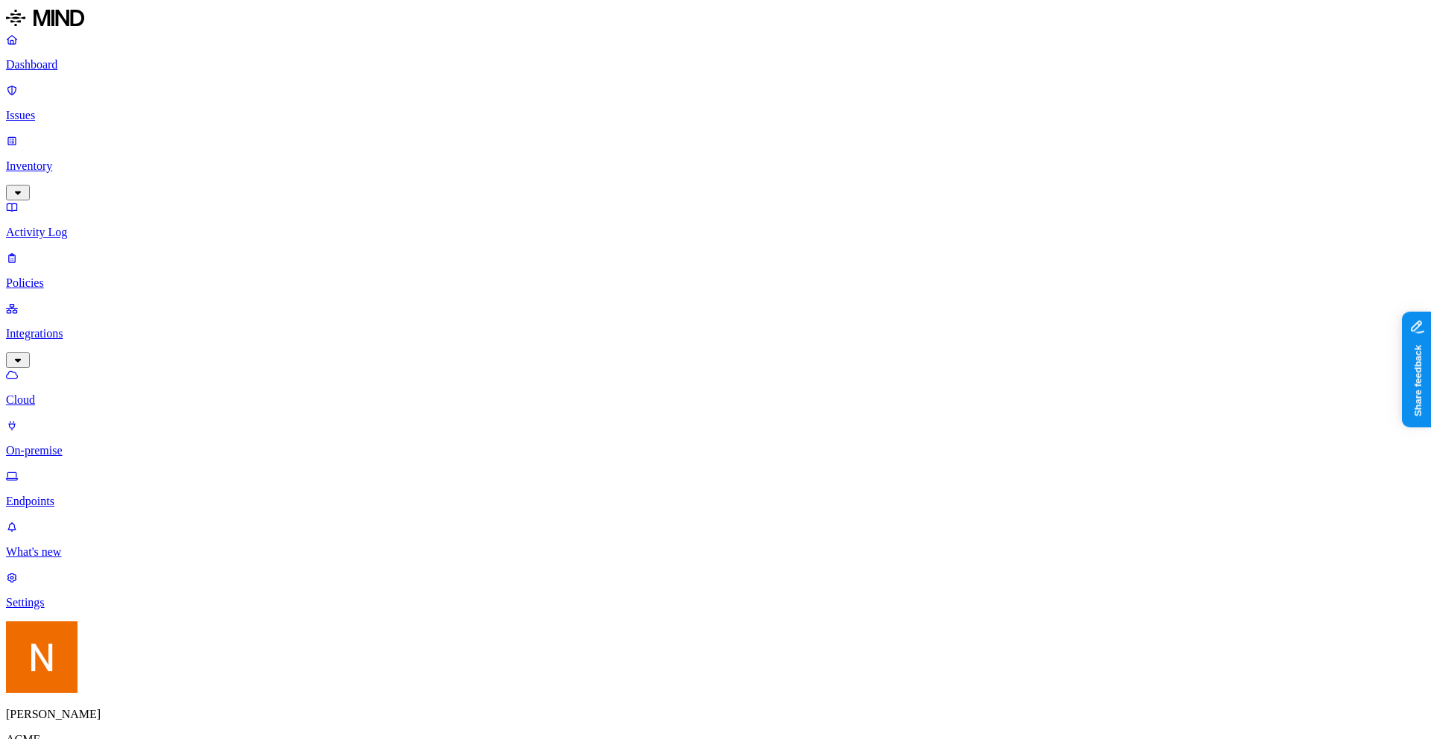
drag, startPoint x: 792, startPoint y: 79, endPoint x: 735, endPoint y: 81, distance: 56.7
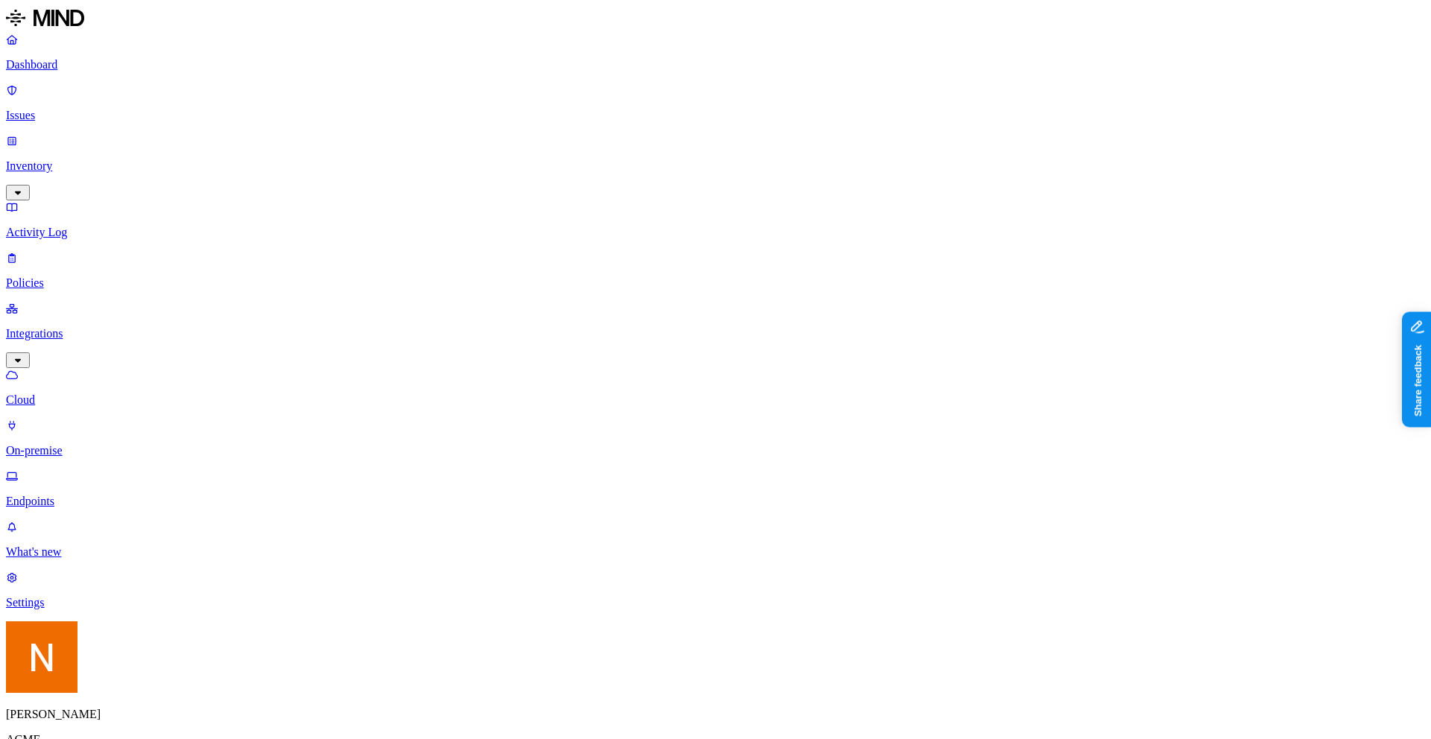
drag, startPoint x: 735, startPoint y: 81, endPoint x: 748, endPoint y: 81, distance: 13.4
drag, startPoint x: 736, startPoint y: 78, endPoint x: 823, endPoint y: 81, distance: 87.2
drag, startPoint x: 618, startPoint y: 85, endPoint x: 657, endPoint y: 85, distance: 39.5
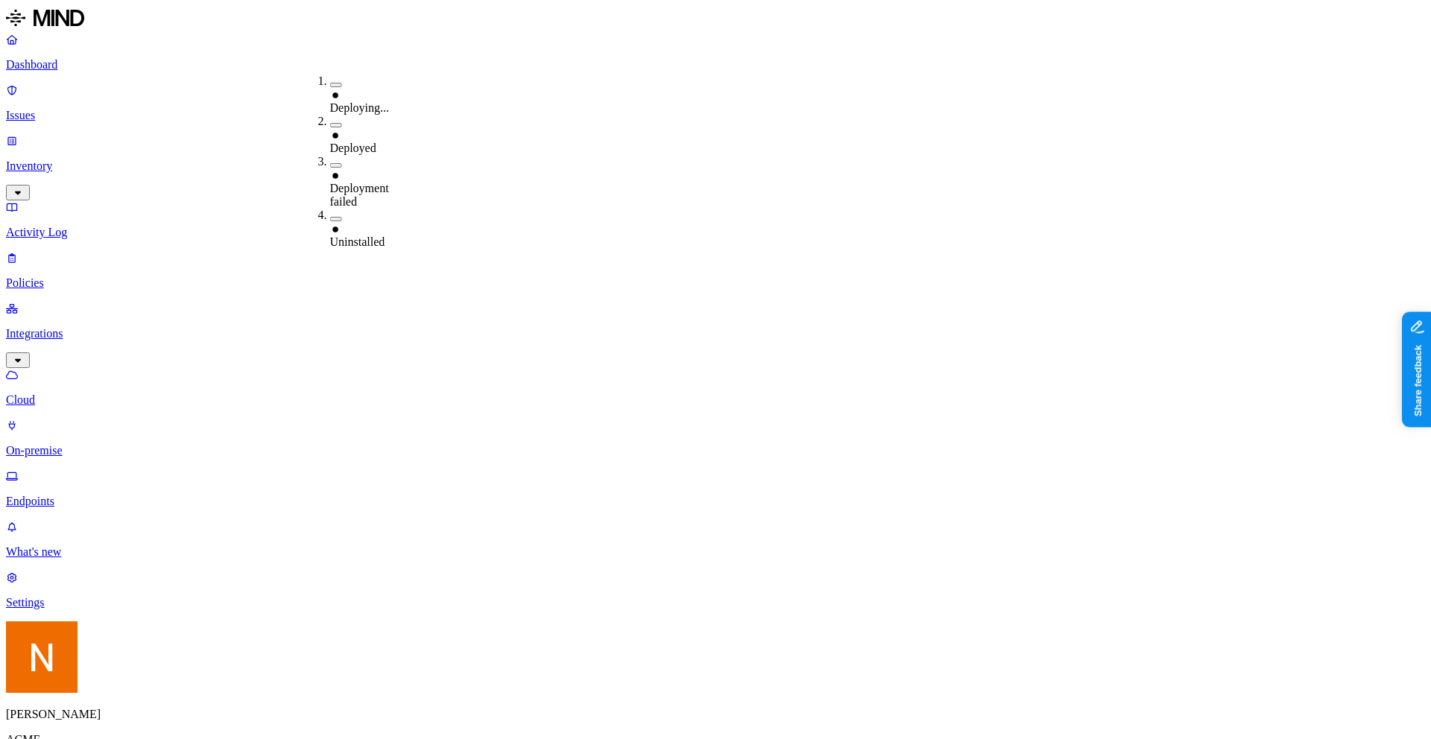
click at [330, 78] on div "Deploying..." at bounding box center [330, 95] width 0 height 40
click at [330, 78] on div "Deploying..." at bounding box center [330, 96] width 0 height 42
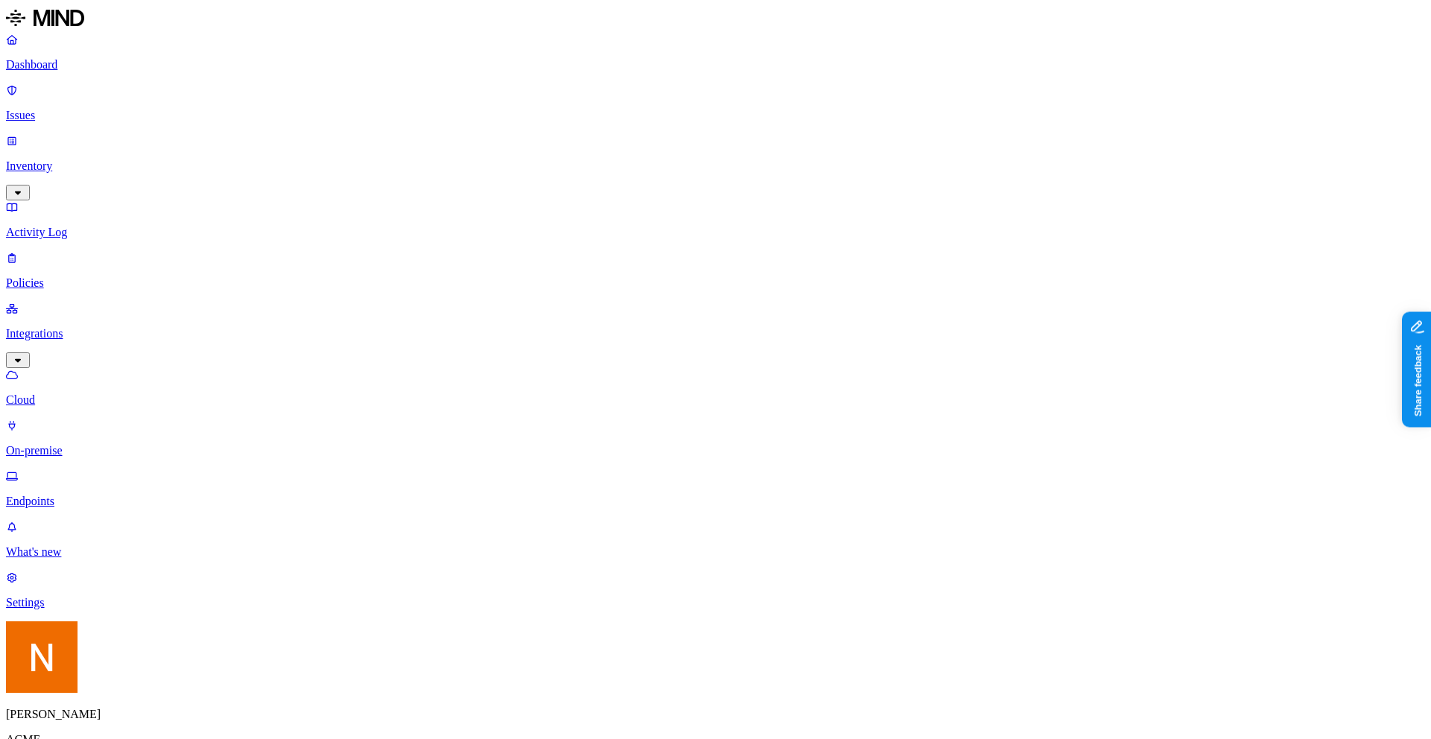
click at [330, 155] on div "Deployment failed" at bounding box center [330, 182] width 0 height 54
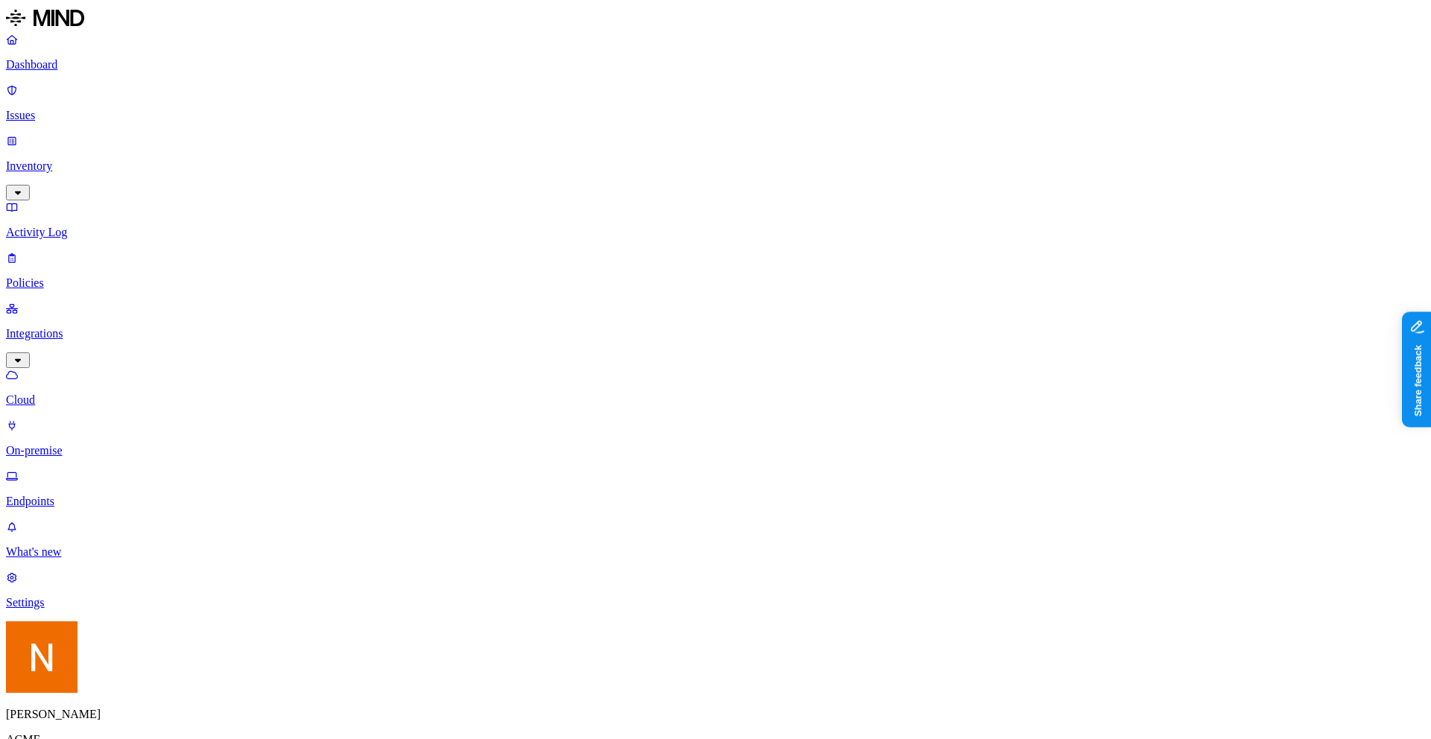
click at [330, 211] on div "Uninstalled" at bounding box center [330, 231] width 0 height 40
